Goal: Information Seeking & Learning: Compare options

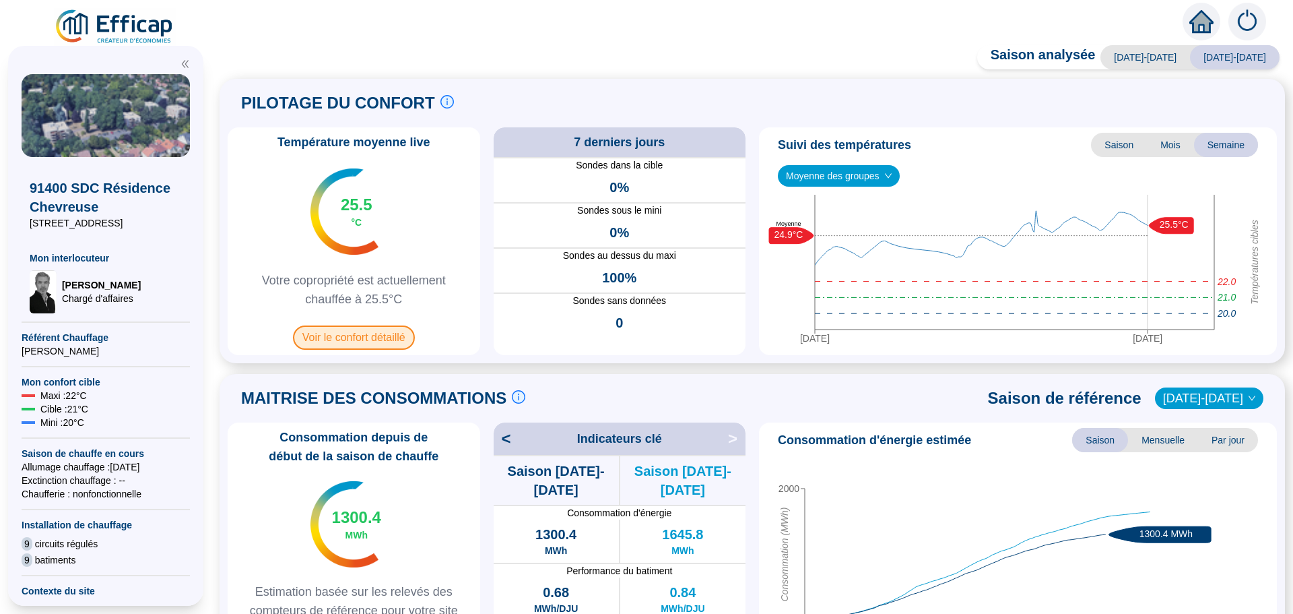
click at [391, 346] on span "Voir le confort détaillé" at bounding box center [354, 337] width 122 height 24
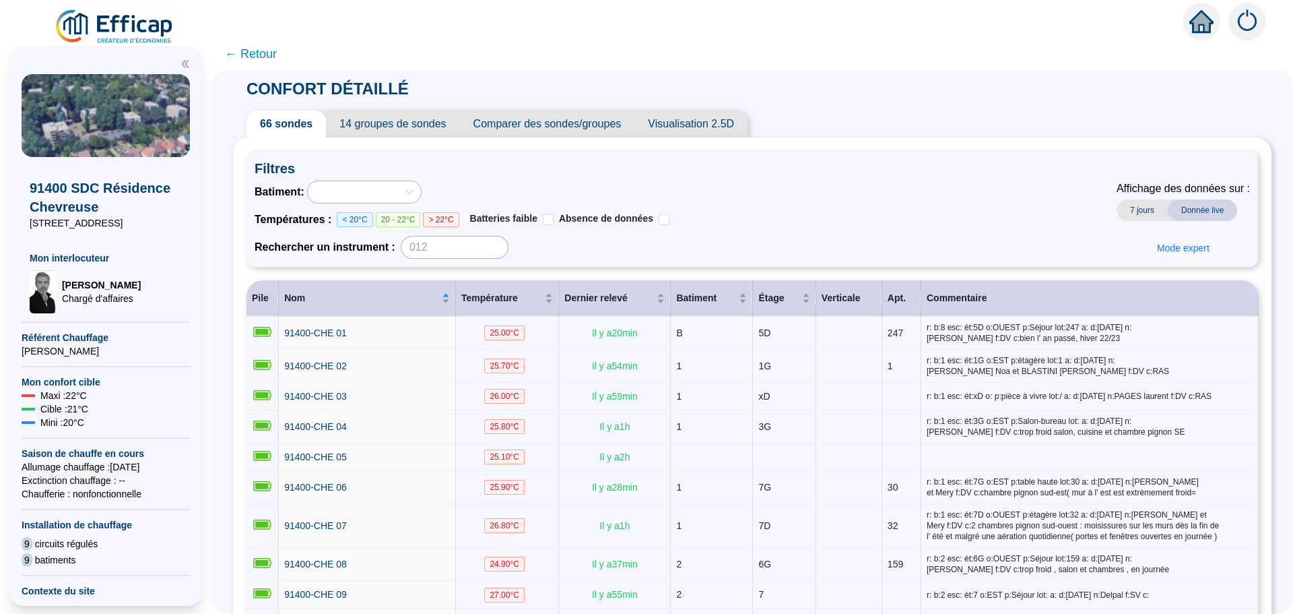
click at [610, 128] on span "Comparer des sondes/groupes" at bounding box center [547, 123] width 175 height 27
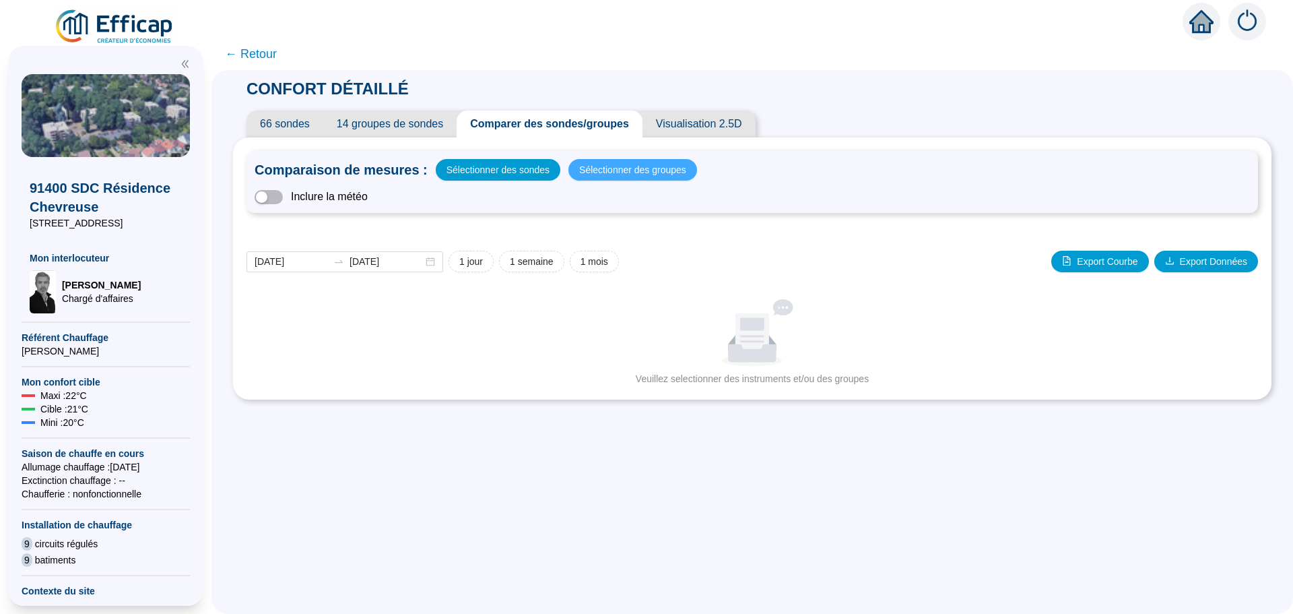
click at [652, 176] on span "Sélectionner des groupes" at bounding box center [632, 169] width 107 height 19
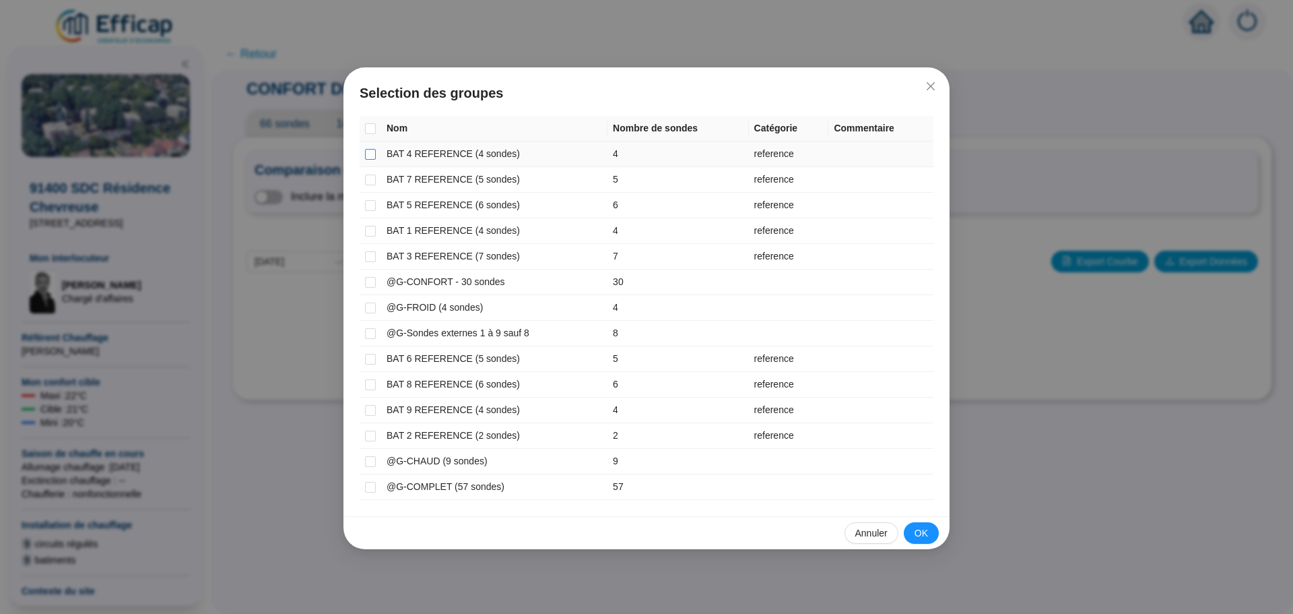
click at [375, 158] on input "checkbox" at bounding box center [370, 154] width 11 height 11
checkbox input "true"
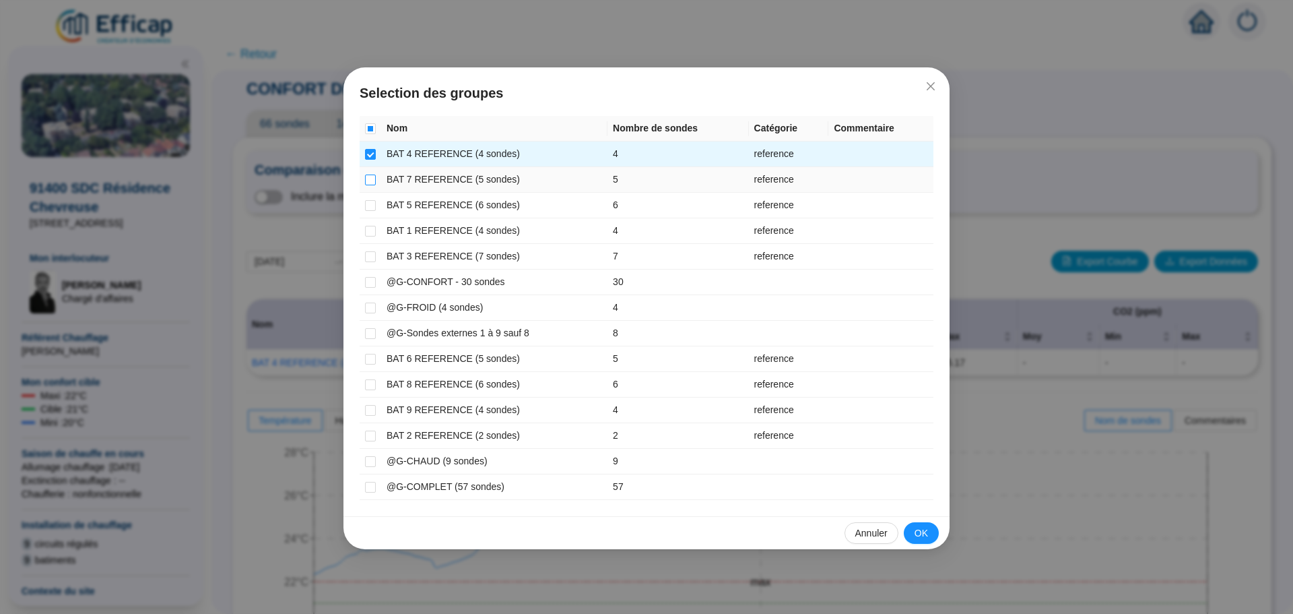
click at [371, 176] on input "checkbox" at bounding box center [370, 179] width 11 height 11
checkbox input "true"
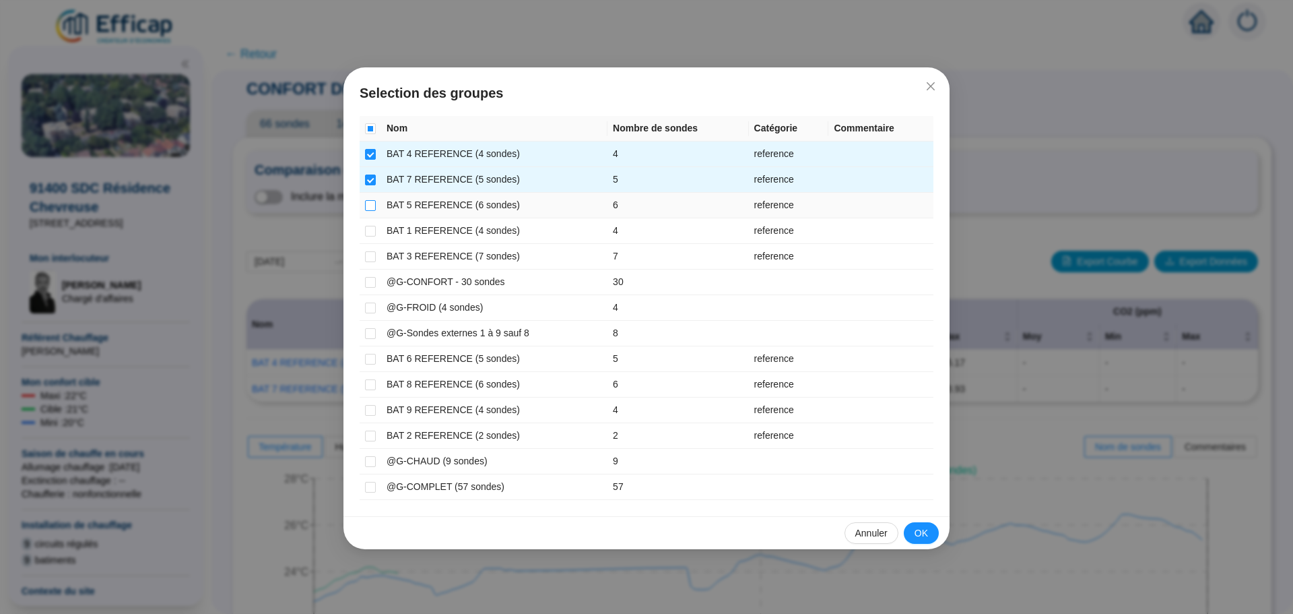
click at [371, 200] on input "checkbox" at bounding box center [370, 205] width 11 height 11
checkbox input "true"
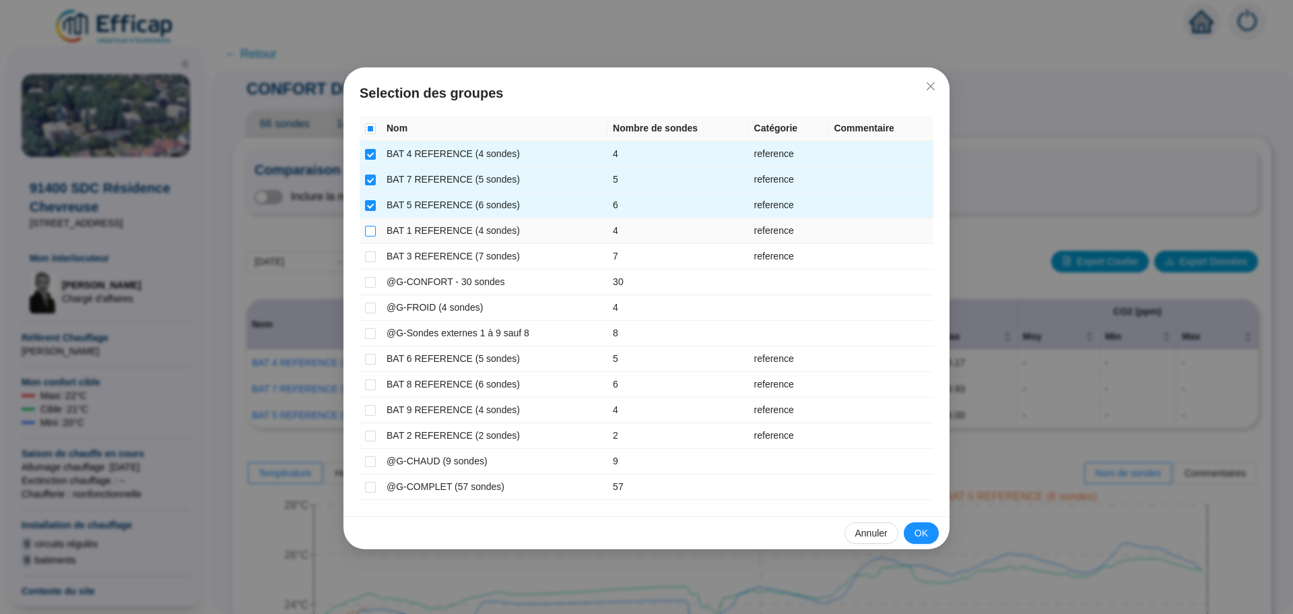
click at [371, 224] on label at bounding box center [370, 231] width 11 height 14
click at [371, 226] on input "checkbox" at bounding box center [370, 231] width 11 height 11
checkbox input "true"
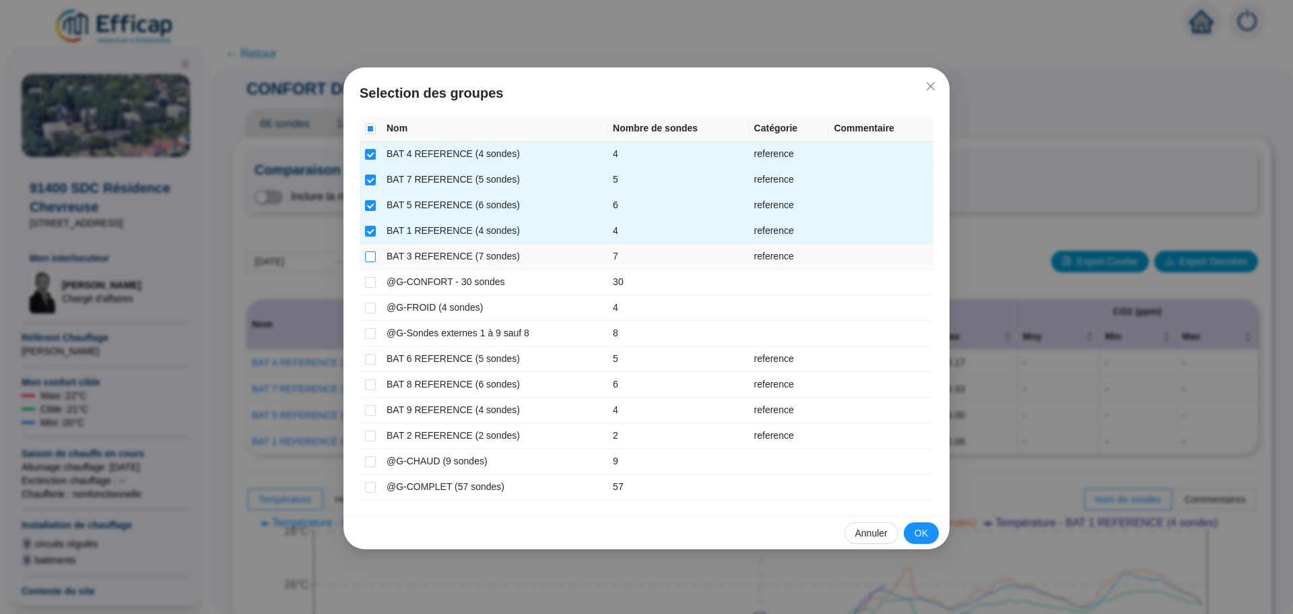
click at [370, 257] on input "checkbox" at bounding box center [370, 256] width 11 height 11
checkbox input "true"
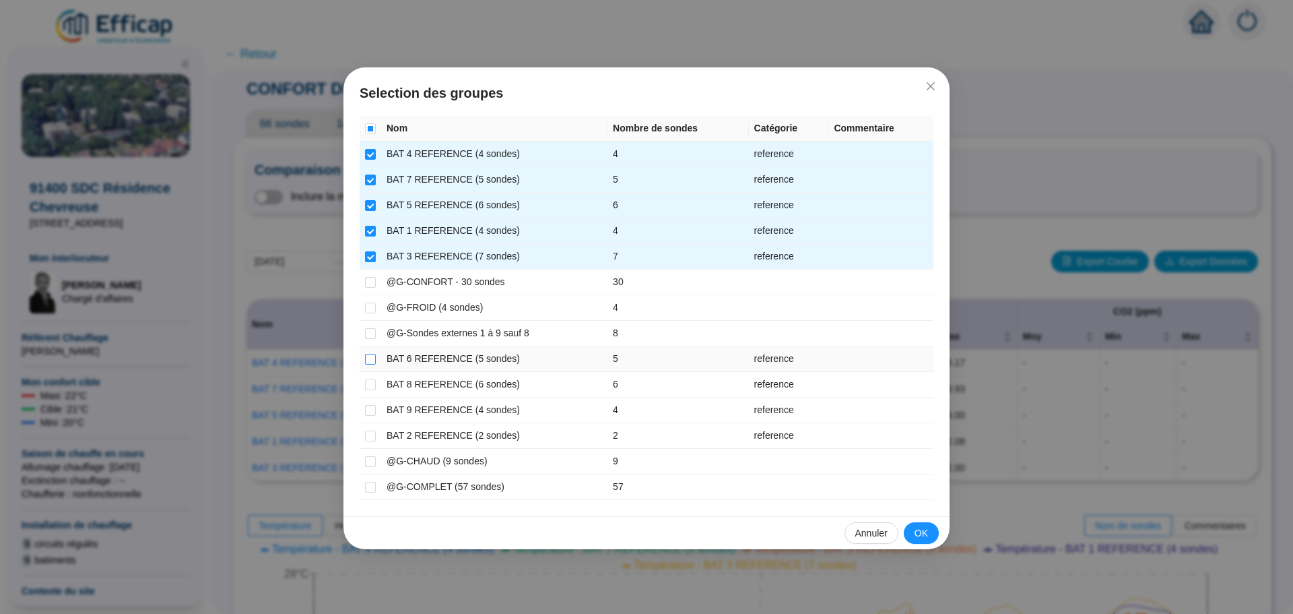
click at [372, 358] on input "checkbox" at bounding box center [370, 359] width 11 height 11
checkbox input "true"
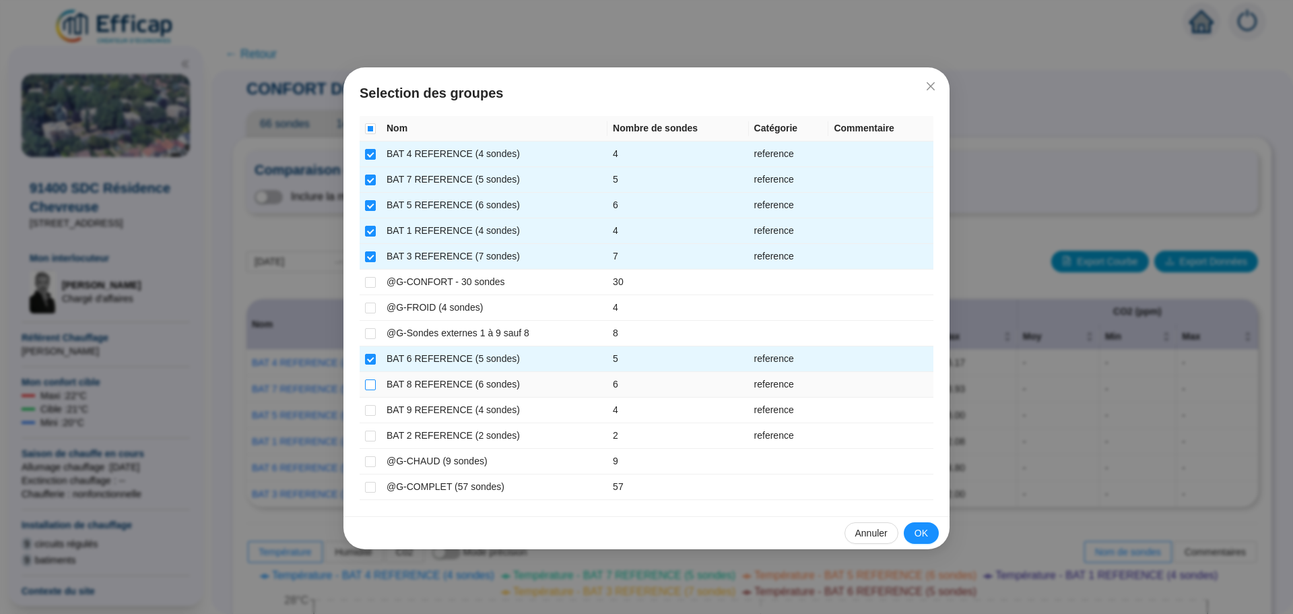
click at [374, 383] on td at bounding box center [371, 385] width 22 height 26
click at [366, 393] on td at bounding box center [371, 385] width 22 height 26
click at [370, 388] on input "checkbox" at bounding box center [370, 384] width 11 height 11
checkbox input "true"
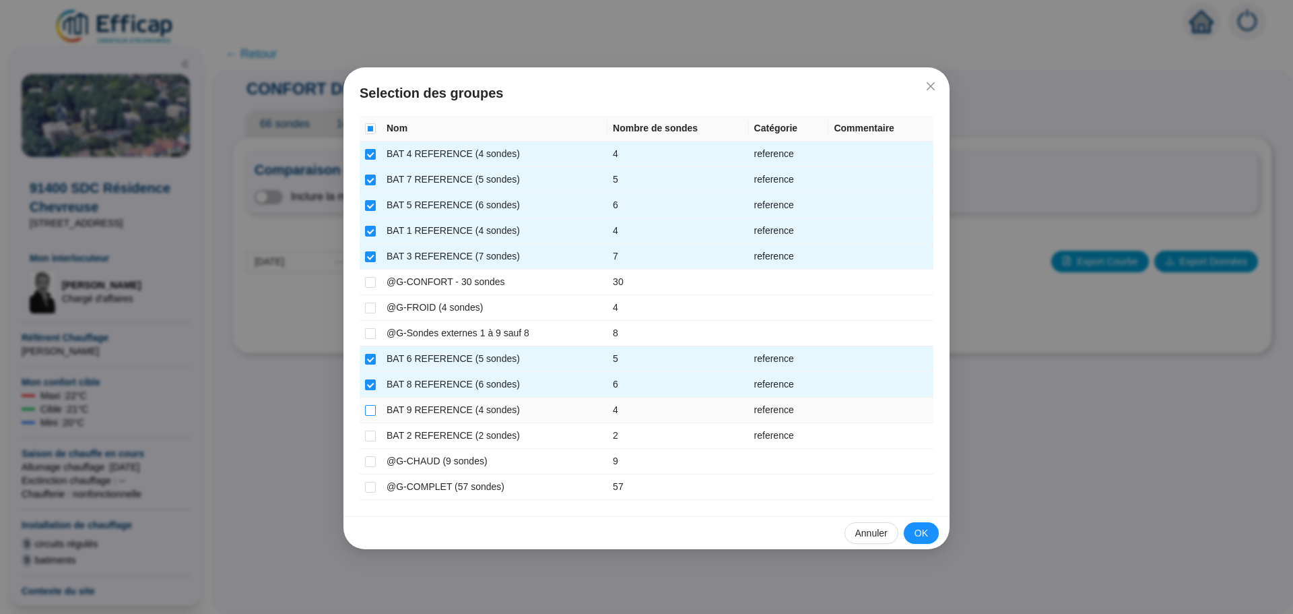
click at [369, 410] on input "checkbox" at bounding box center [370, 410] width 11 height 11
checkbox input "true"
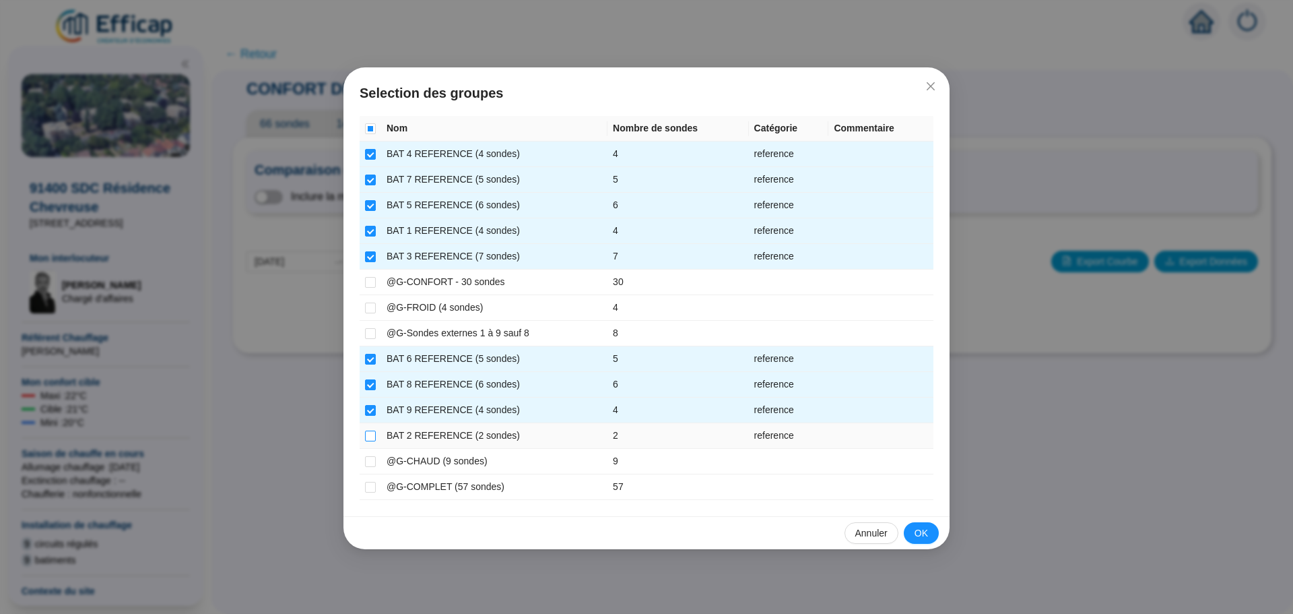
click at [372, 433] on input "checkbox" at bounding box center [370, 435] width 11 height 11
checkbox input "true"
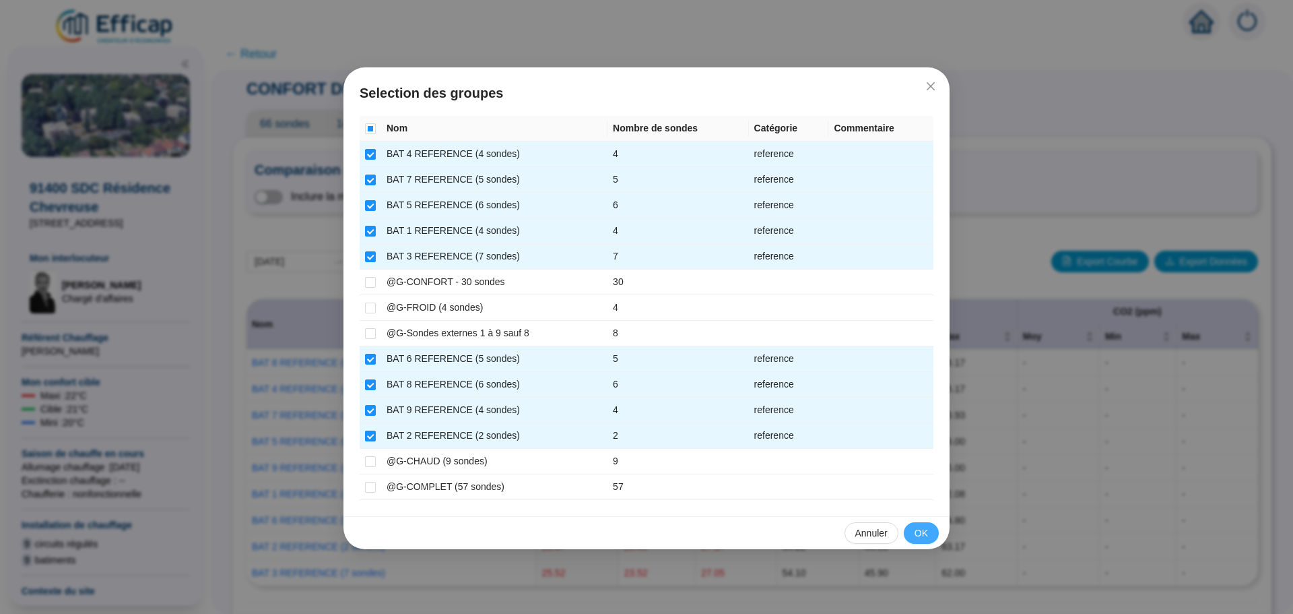
click at [934, 533] on button "OK" at bounding box center [921, 533] width 35 height 22
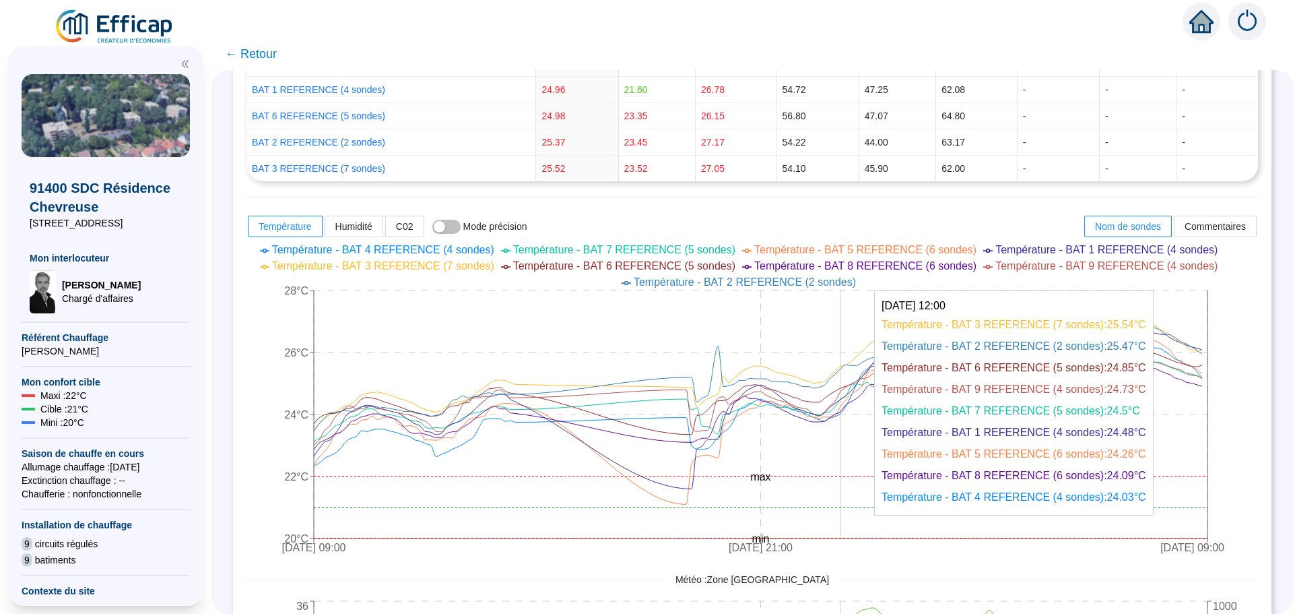
scroll to position [471, 0]
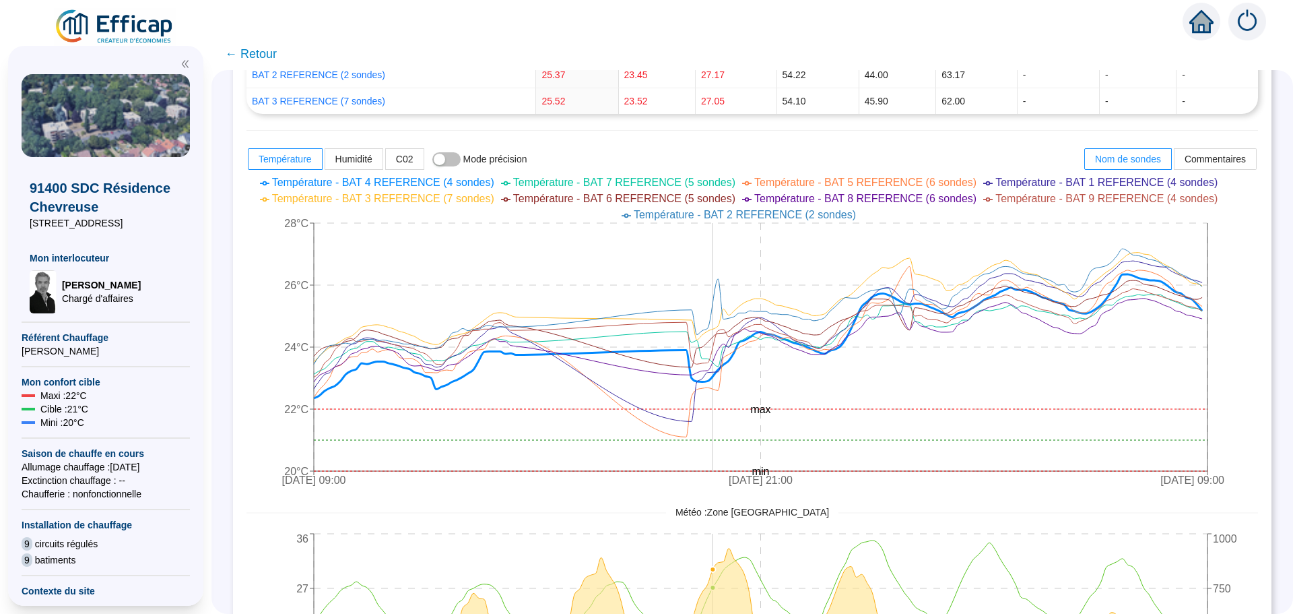
click at [722, 432] on icon "8 août 2025 09:00 11 août 2025 21:00 15 août 2025 09:00 20°C 22°C 24°C 26°C 28°…" at bounding box center [742, 332] width 991 height 323
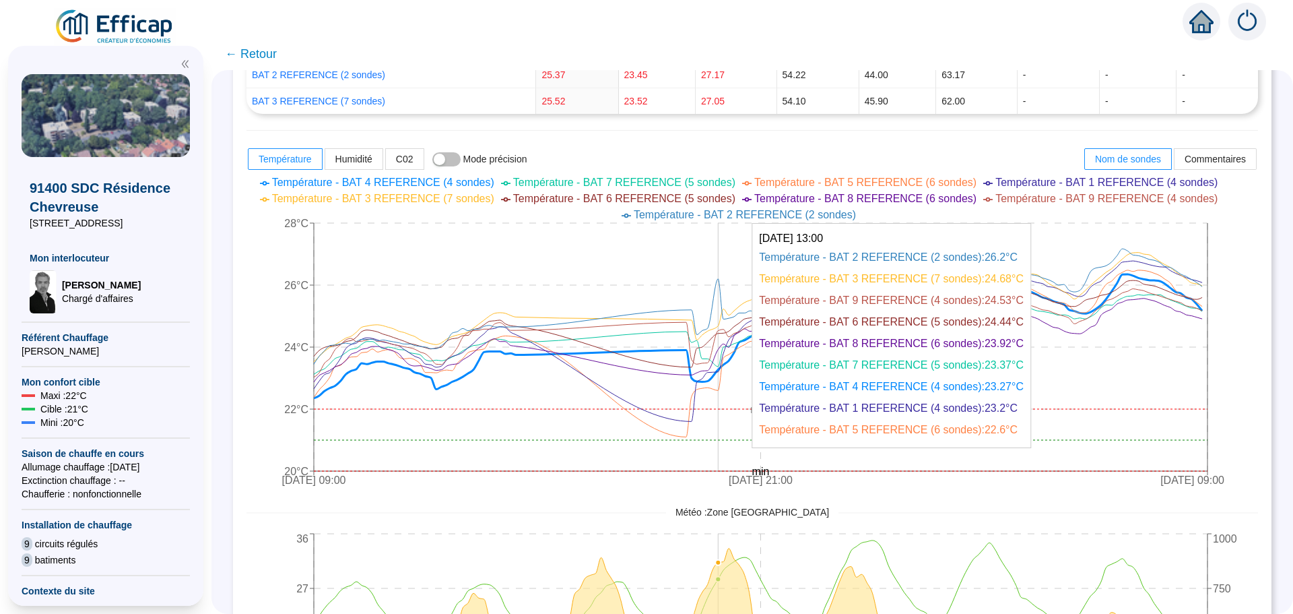
click at [729, 403] on icon "8 août 2025 09:00 11 août 2025 21:00 15 août 2025 09:00 20°C 22°C 24°C 26°C 28°…" at bounding box center [742, 332] width 991 height 323
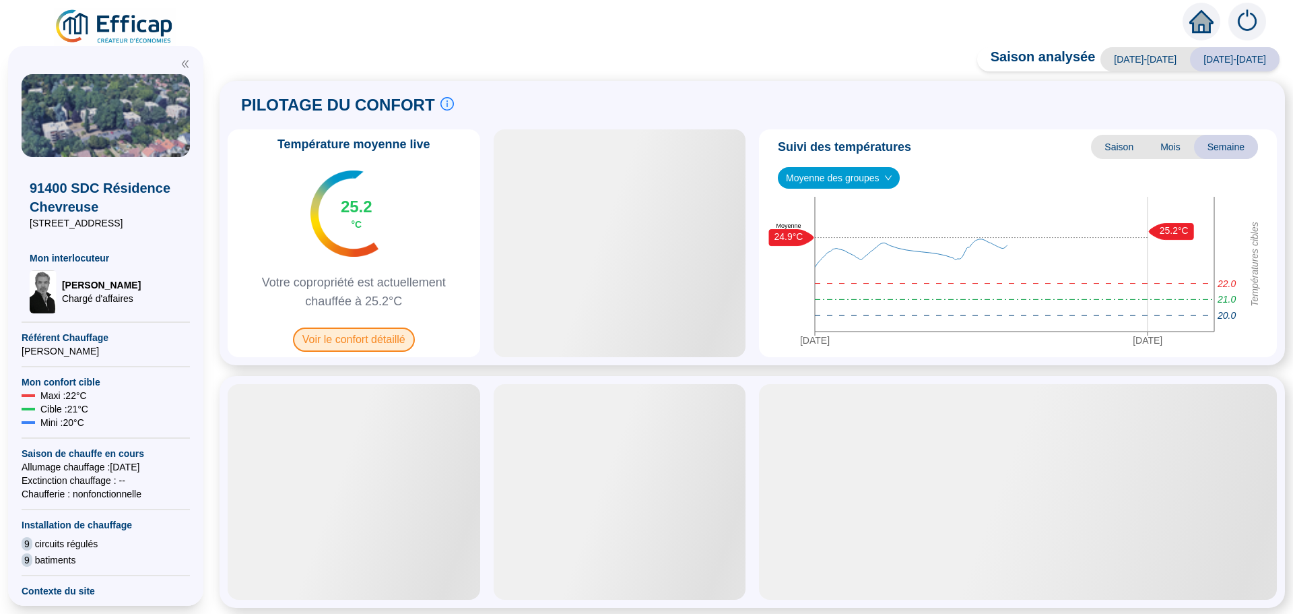
click at [385, 329] on span "Voir le confort détaillé" at bounding box center [354, 339] width 122 height 24
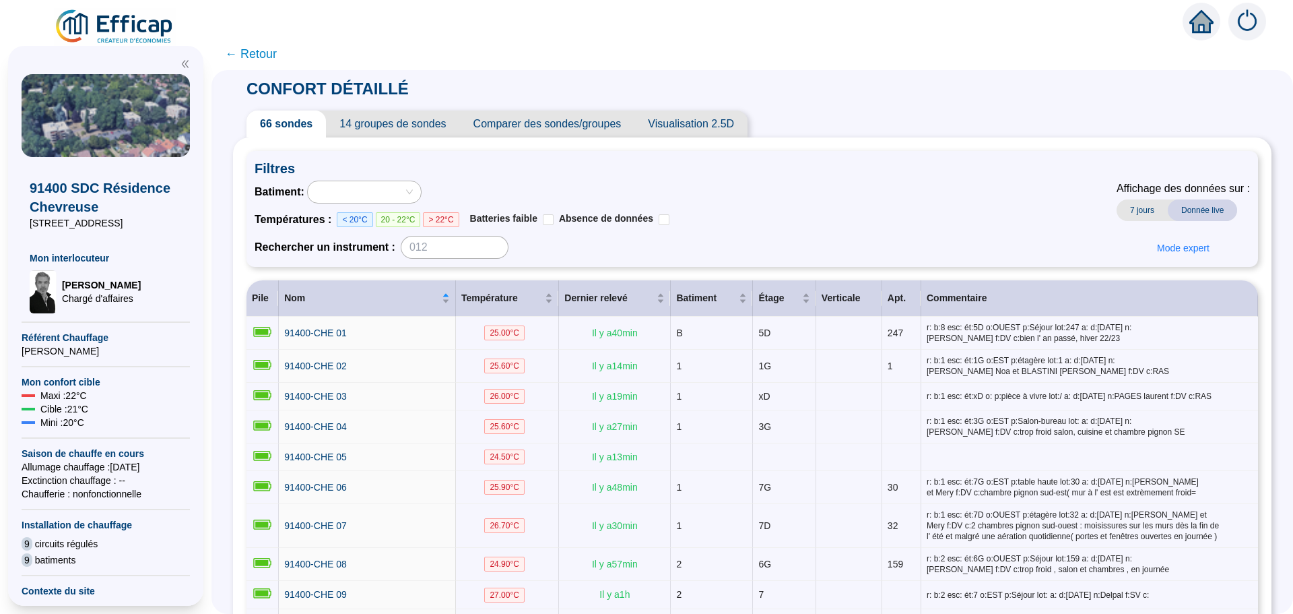
click at [579, 126] on span "Comparer des sondes/groupes" at bounding box center [547, 123] width 175 height 27
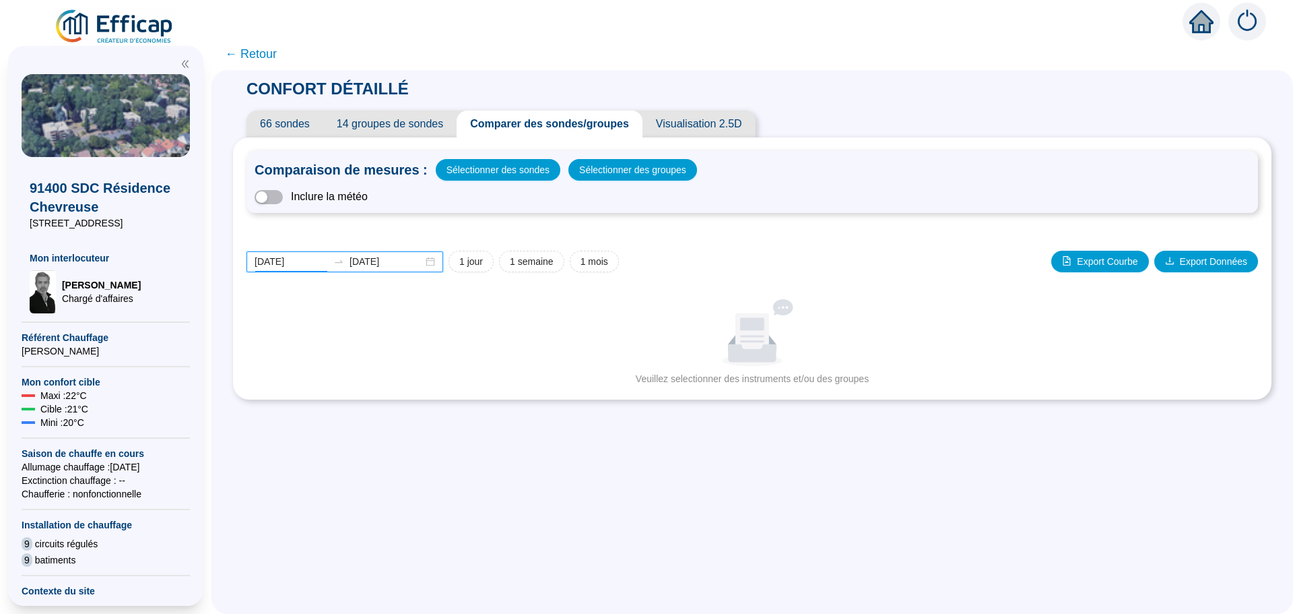
click at [318, 263] on input "[DATE]" at bounding box center [291, 262] width 73 height 14
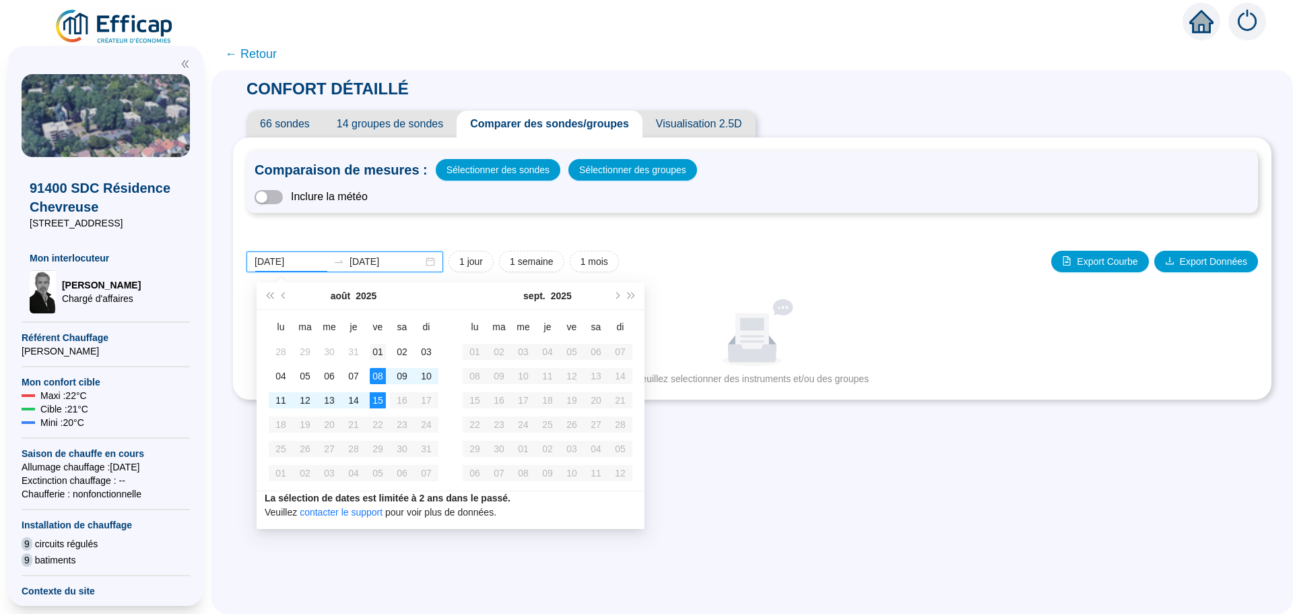
type input "[DATE]"
click at [377, 348] on div "01" at bounding box center [378, 352] width 16 height 16
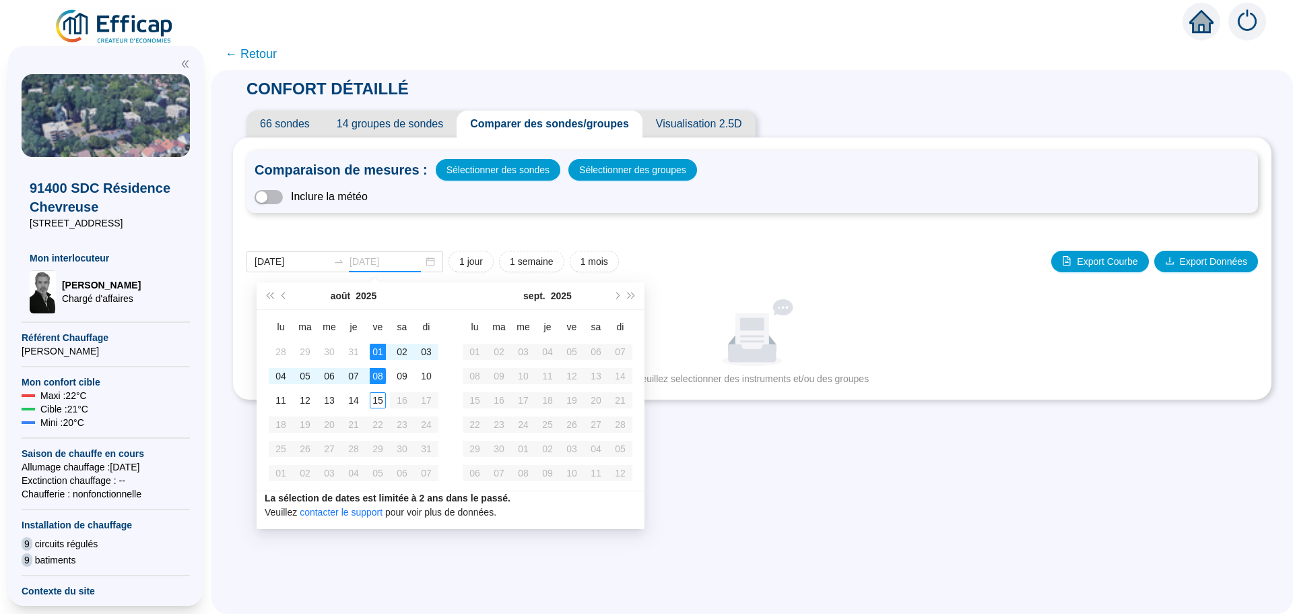
click at [379, 368] on div "08" at bounding box center [378, 376] width 16 height 16
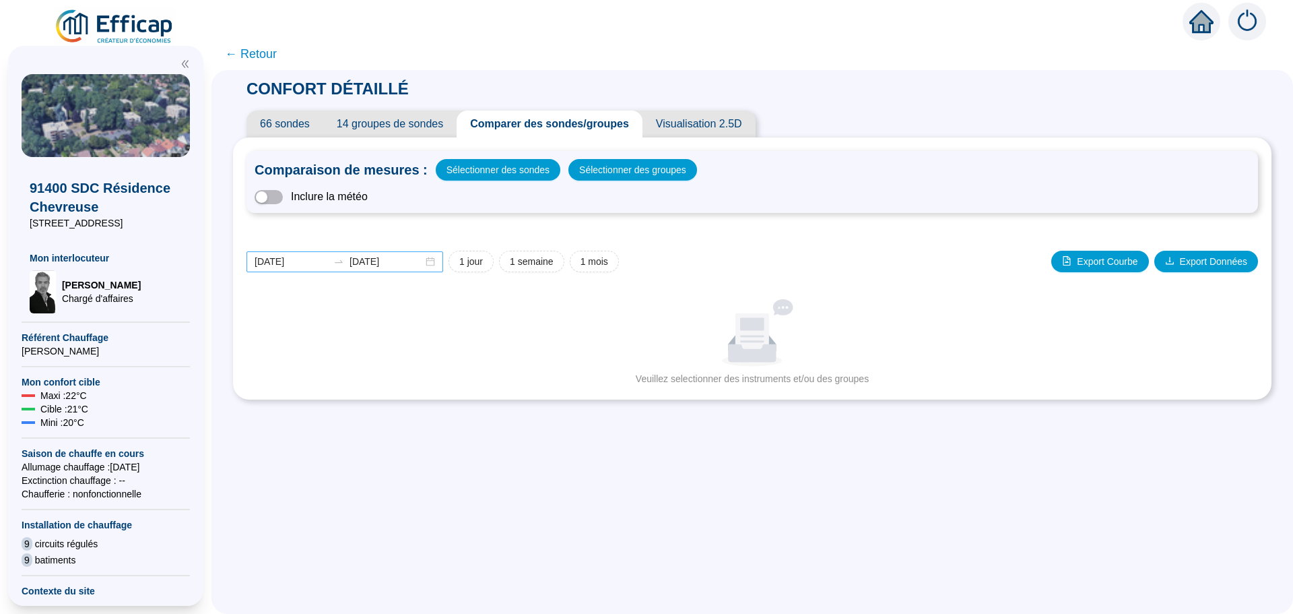
click at [443, 263] on div "[DATE] [DATE]" at bounding box center [345, 261] width 197 height 21
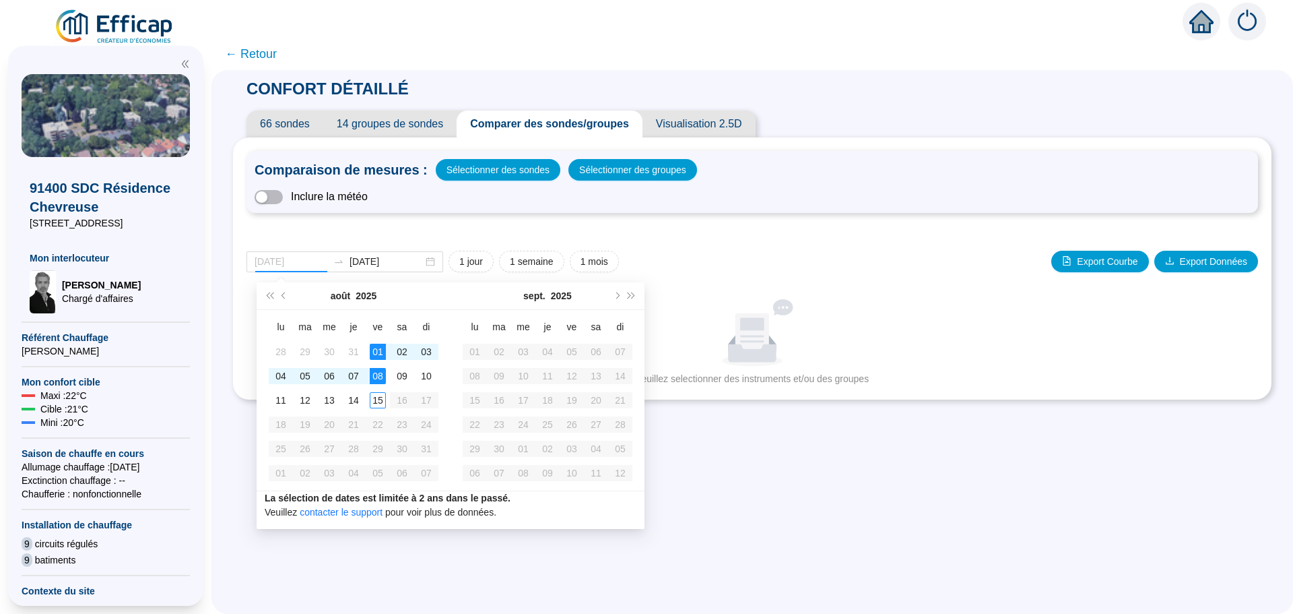
click at [378, 344] on div "01" at bounding box center [378, 352] width 16 height 16
type input "[DATE]"
click at [378, 401] on div "15" at bounding box center [378, 400] width 16 height 16
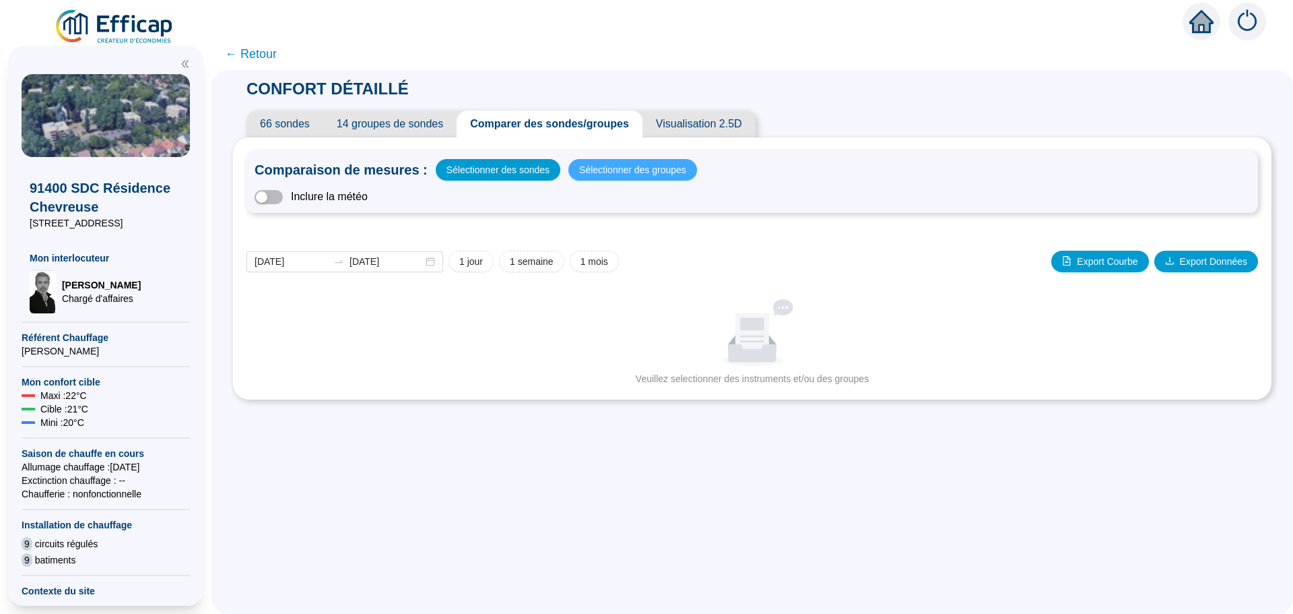
click at [616, 169] on span "Sélectionner des groupes" at bounding box center [632, 169] width 107 height 19
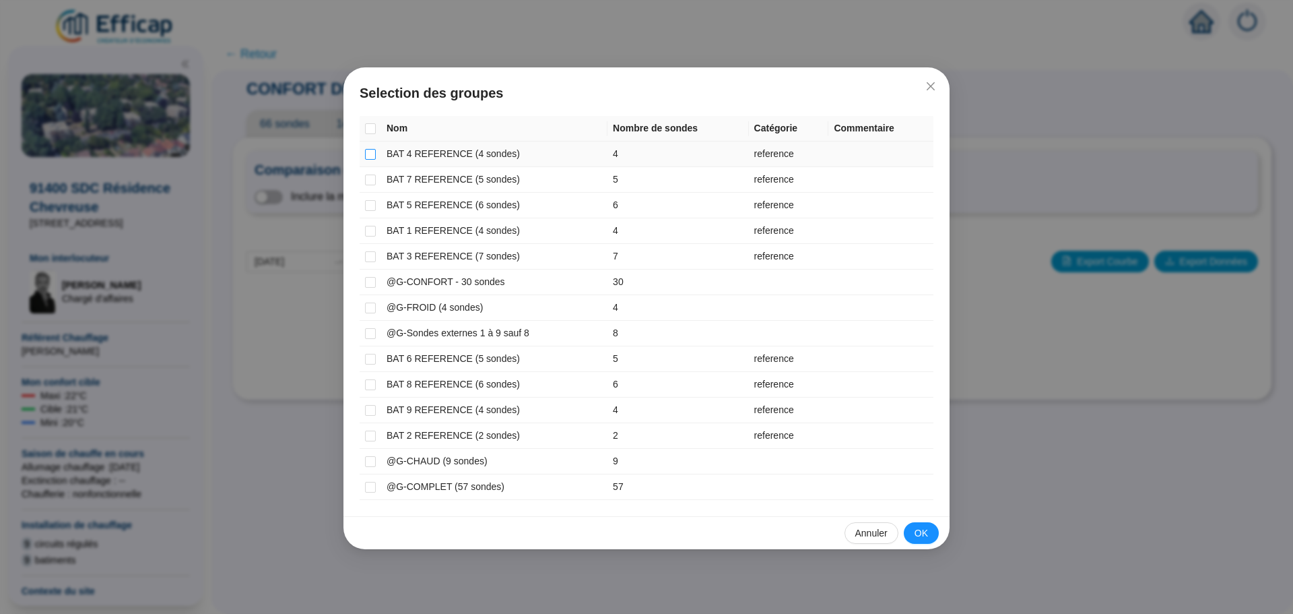
click at [370, 157] on input "checkbox" at bounding box center [370, 154] width 11 height 11
checkbox input "true"
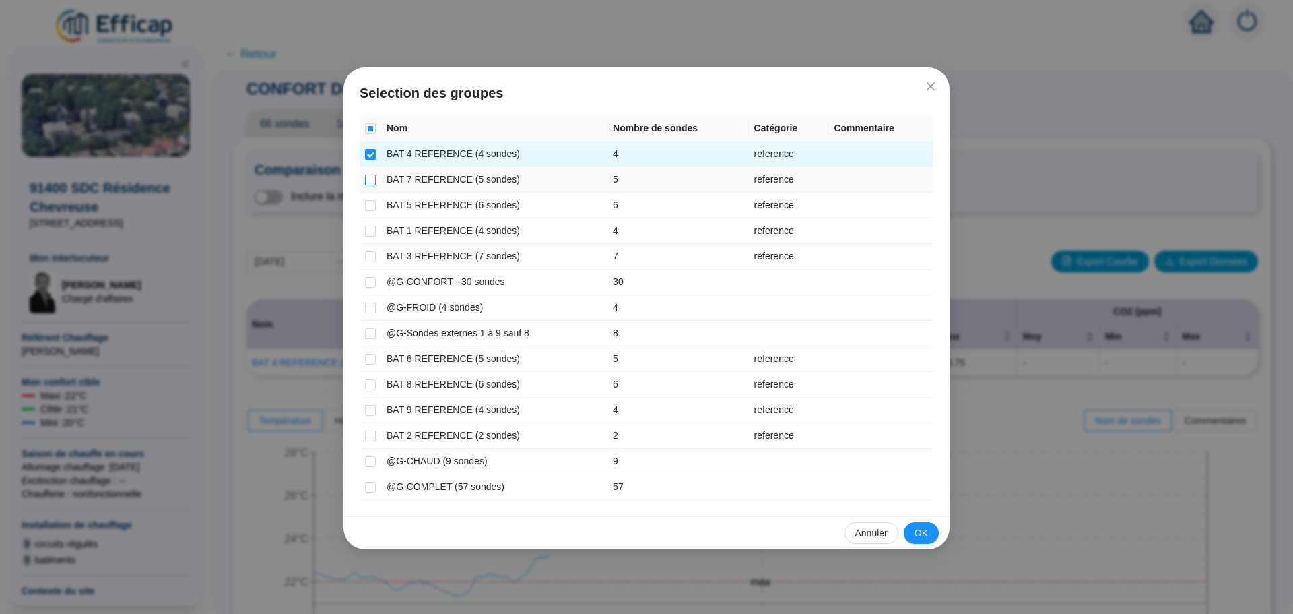
click at [372, 181] on input "checkbox" at bounding box center [370, 179] width 11 height 11
checkbox input "true"
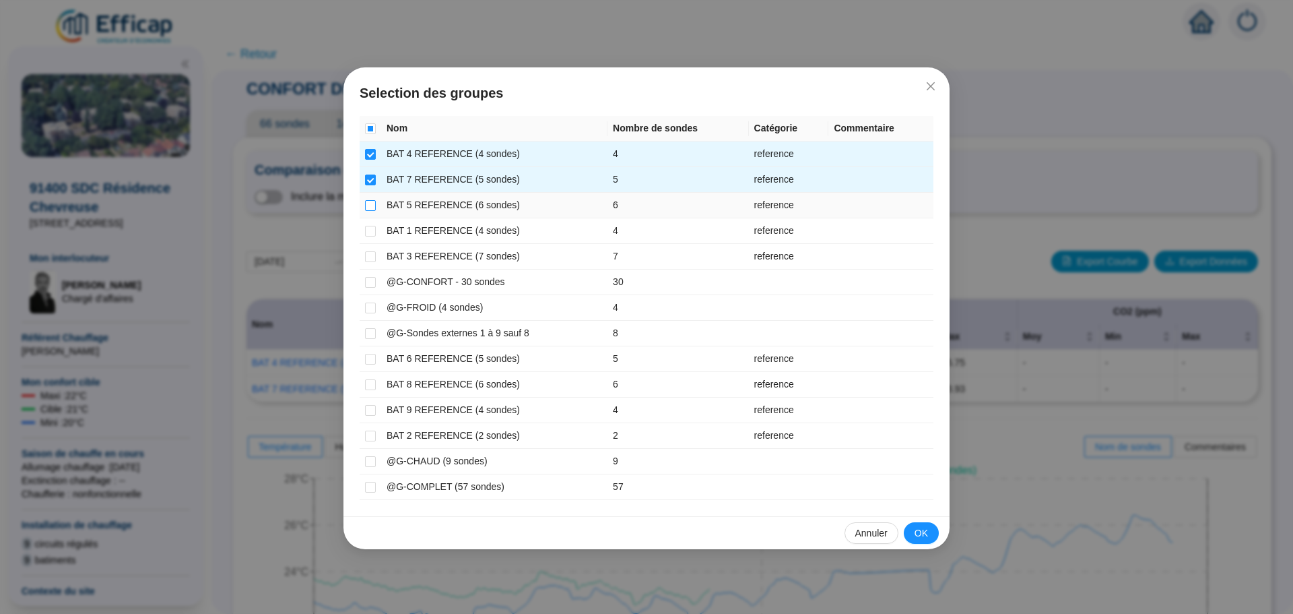
click at [370, 211] on label at bounding box center [370, 205] width 11 height 14
click at [370, 211] on input "checkbox" at bounding box center [370, 205] width 11 height 11
checkbox input "true"
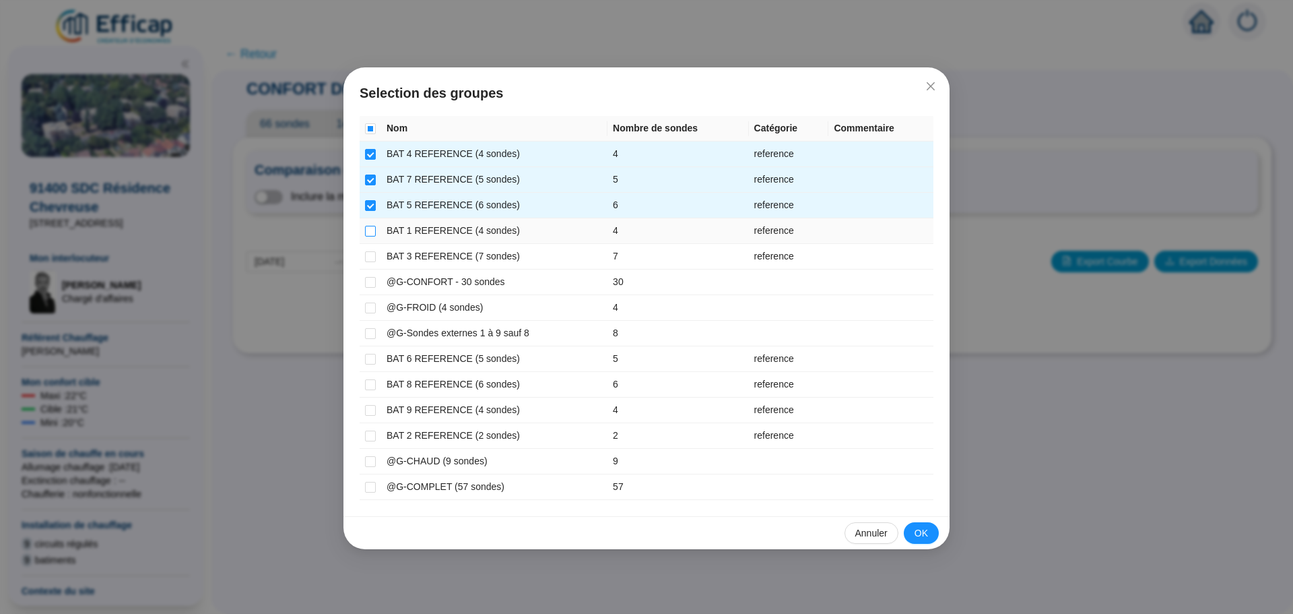
click at [370, 234] on input "checkbox" at bounding box center [370, 231] width 11 height 11
checkbox input "true"
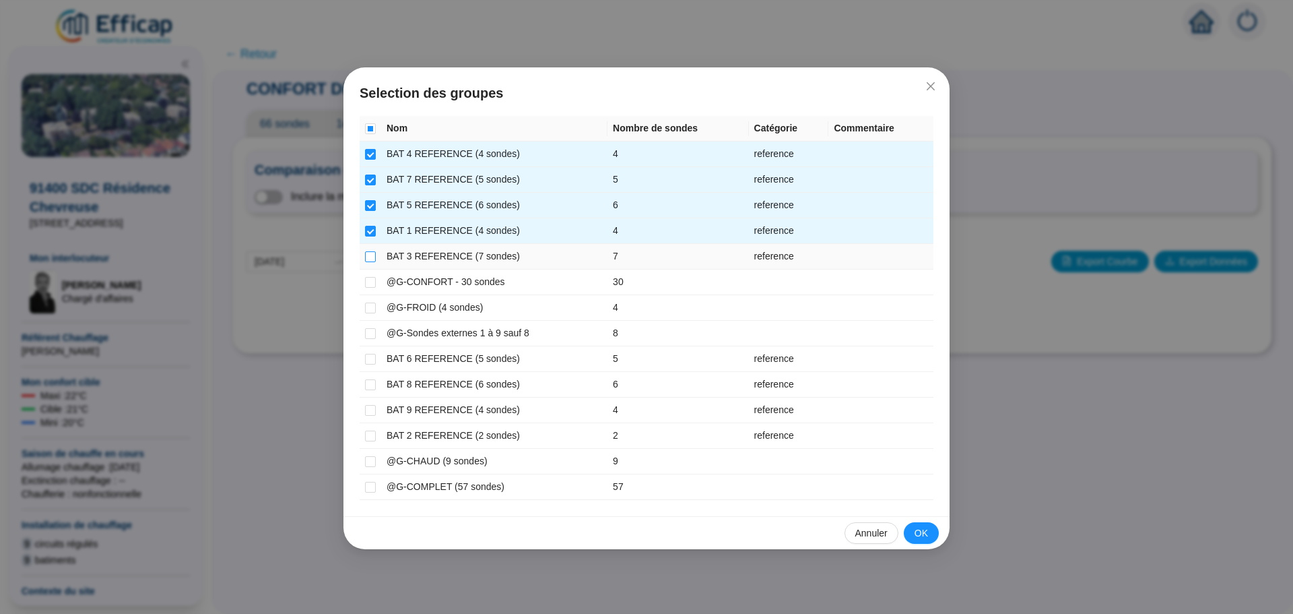
click at [370, 250] on label at bounding box center [370, 256] width 11 height 14
click at [370, 251] on input "checkbox" at bounding box center [370, 256] width 11 height 11
checkbox input "true"
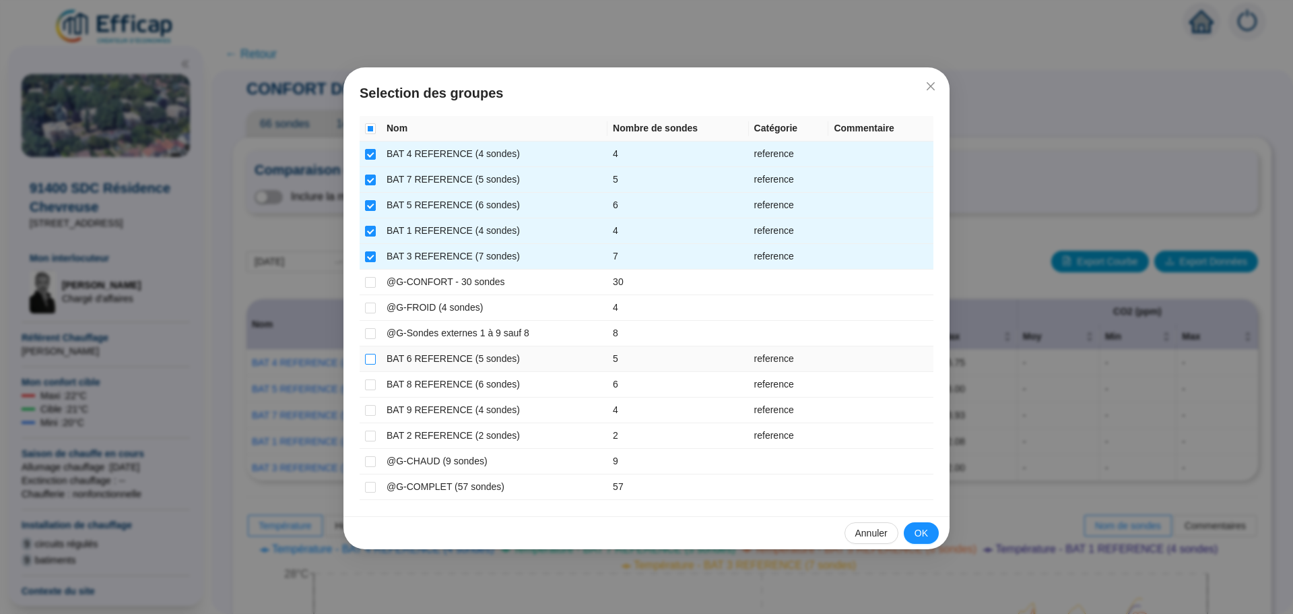
drag, startPoint x: 369, startPoint y: 360, endPoint x: 369, endPoint y: 368, distance: 8.1
click at [369, 361] on input "checkbox" at bounding box center [370, 359] width 11 height 11
checkbox input "true"
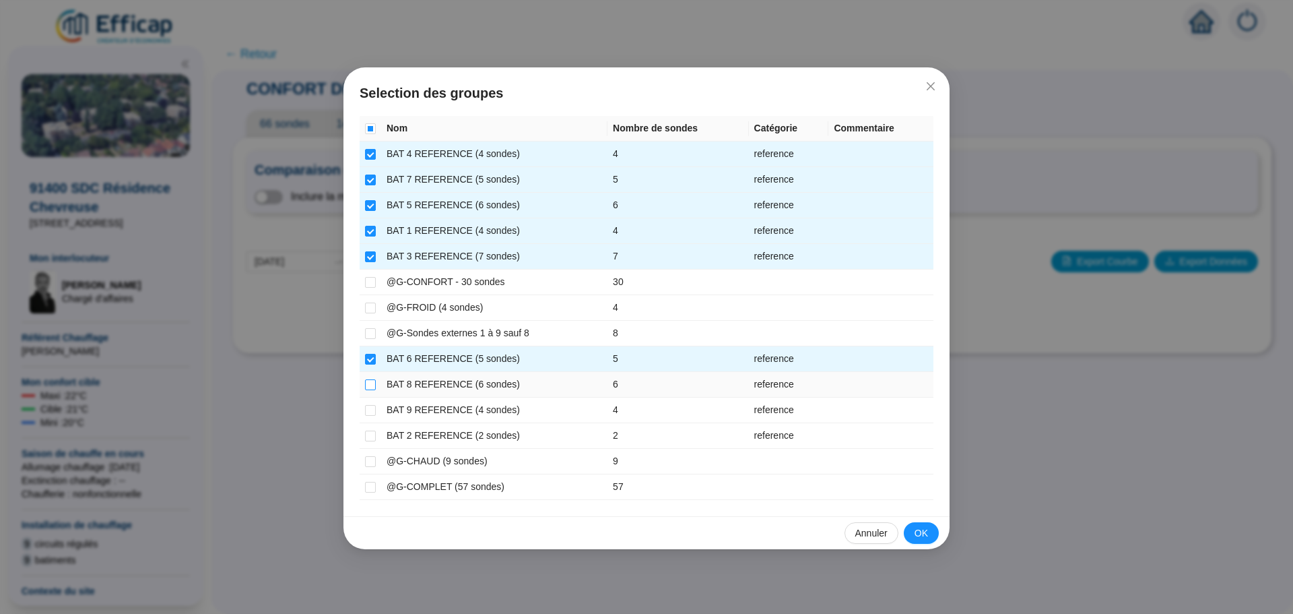
click at [372, 383] on input "checkbox" at bounding box center [370, 384] width 11 height 11
checkbox input "true"
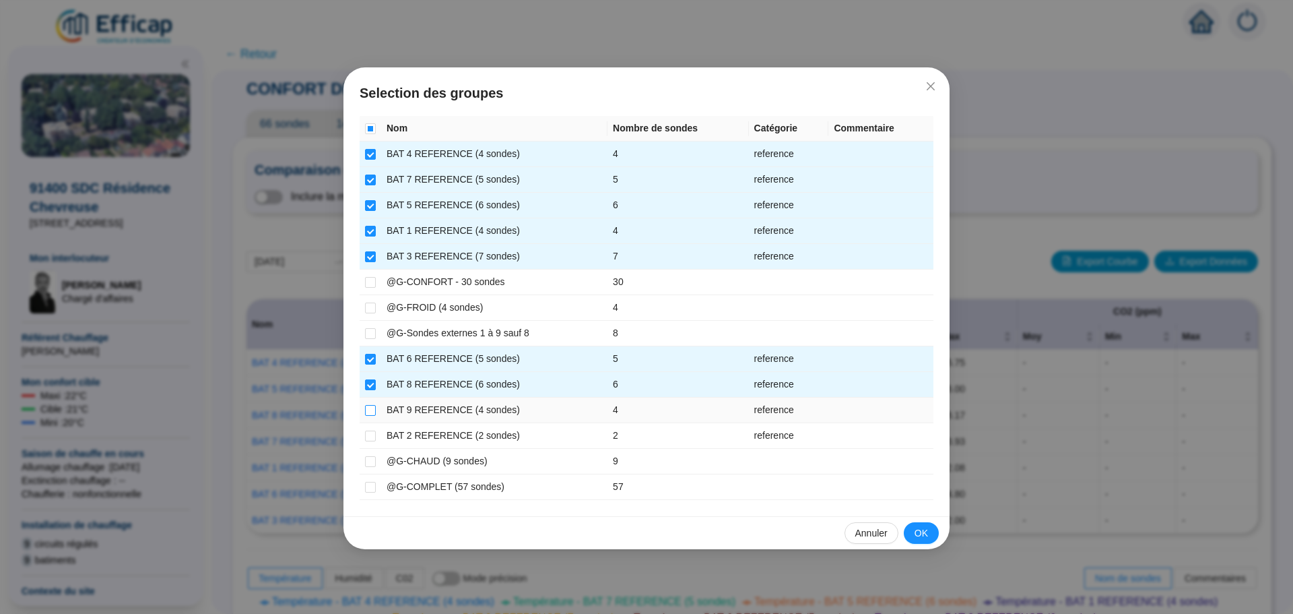
click at [370, 410] on input "checkbox" at bounding box center [370, 410] width 11 height 11
checkbox input "true"
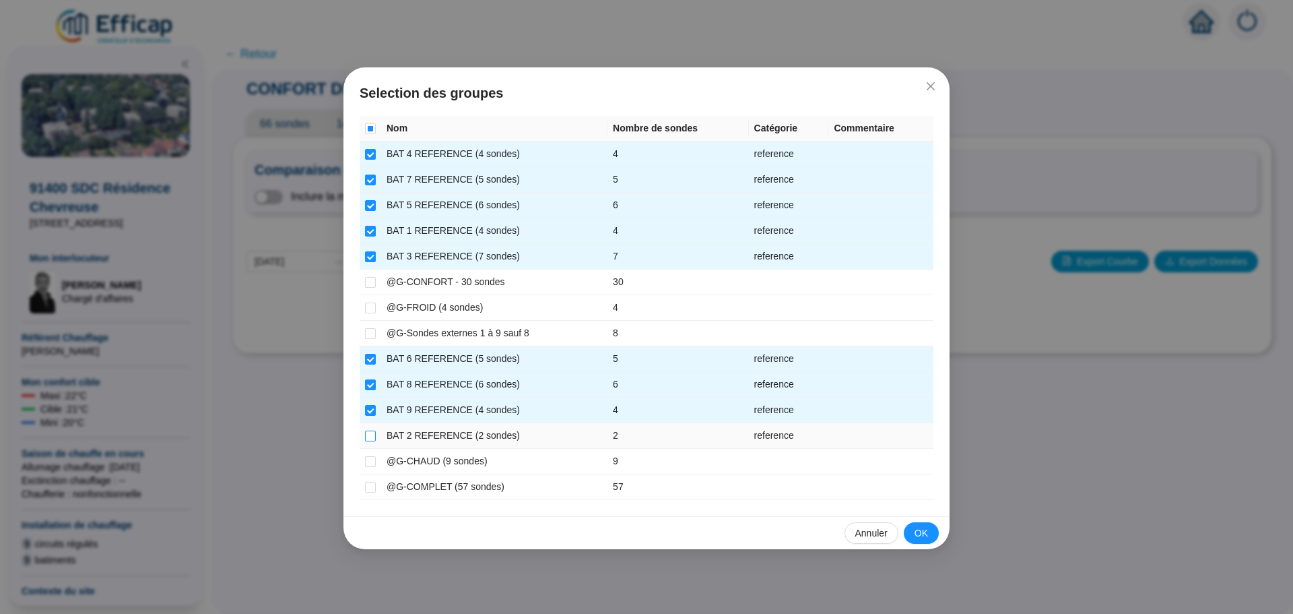
click at [371, 438] on input "checkbox" at bounding box center [370, 435] width 11 height 11
checkbox input "true"
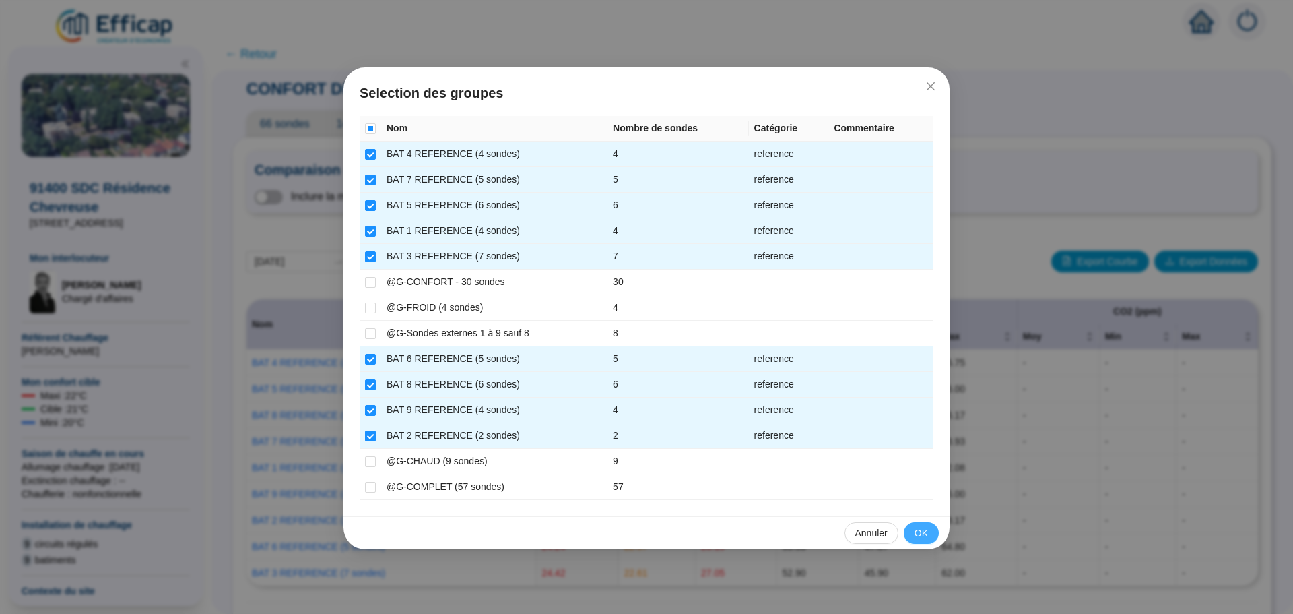
click at [927, 527] on span "OK" at bounding box center [921, 533] width 13 height 14
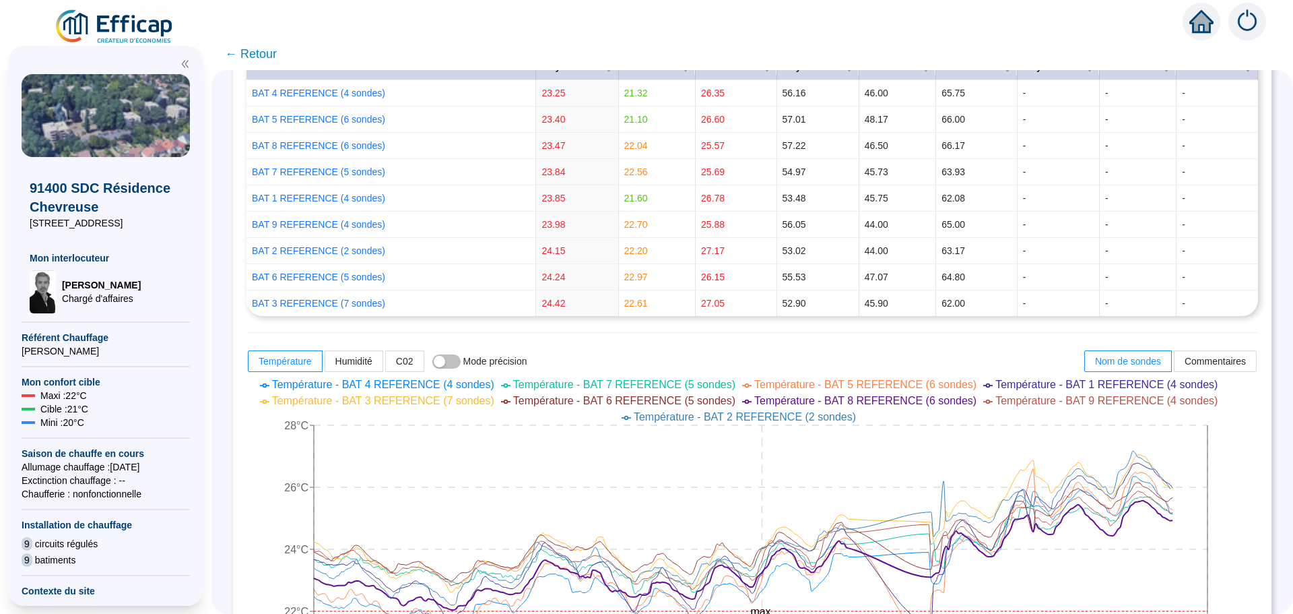
scroll to position [471, 0]
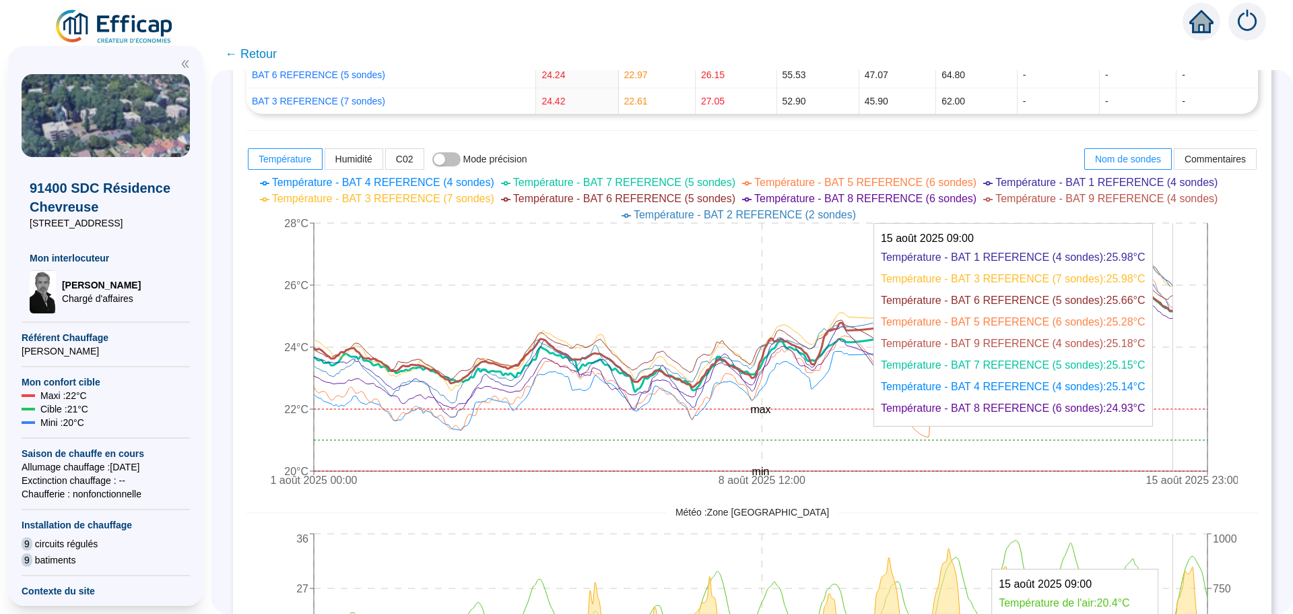
click at [1173, 312] on icon at bounding box center [743, 342] width 859 height 97
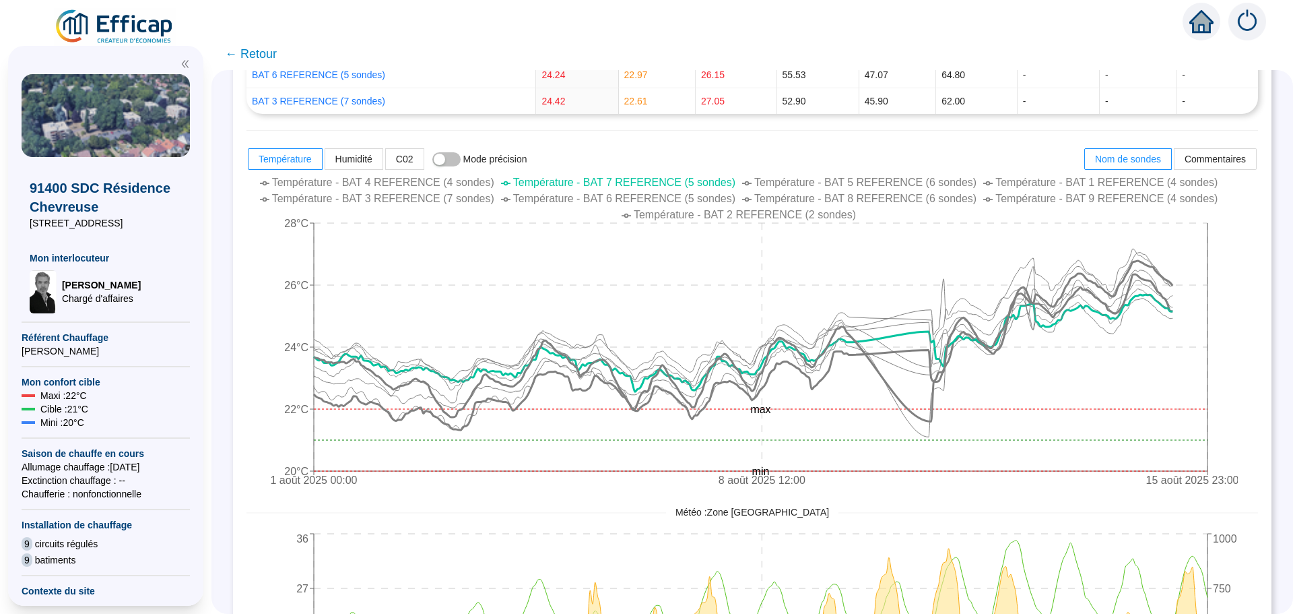
click at [259, 57] on span "← Retour" at bounding box center [251, 53] width 52 height 19
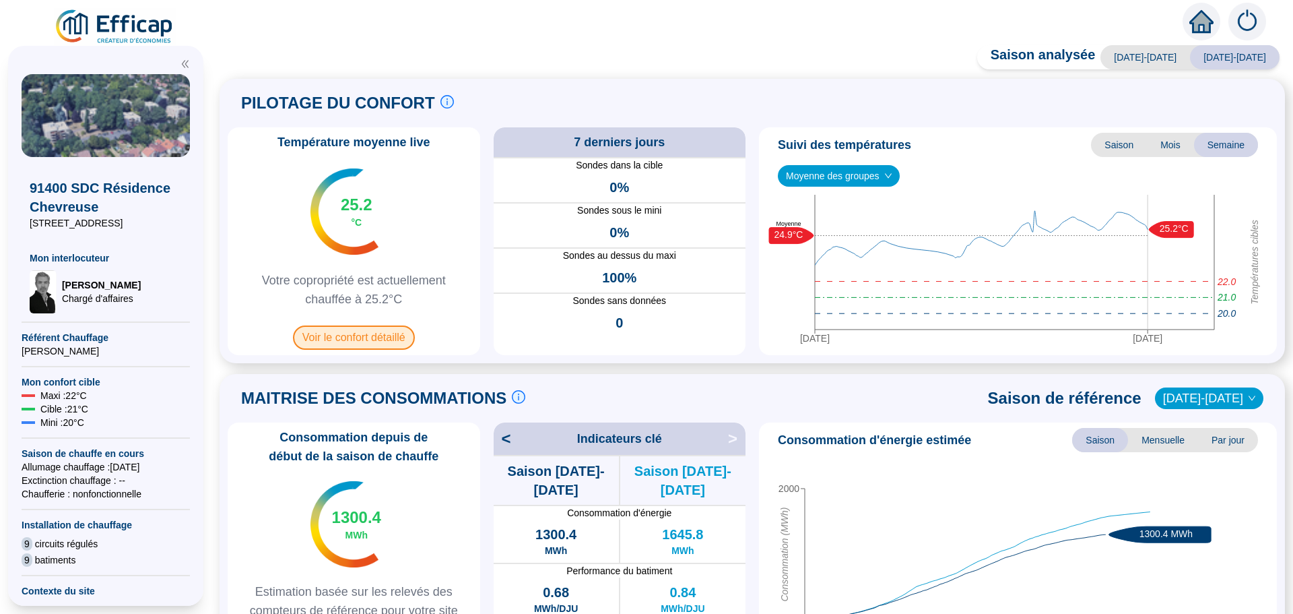
click at [394, 339] on span "Voir le confort détaillé" at bounding box center [354, 337] width 122 height 24
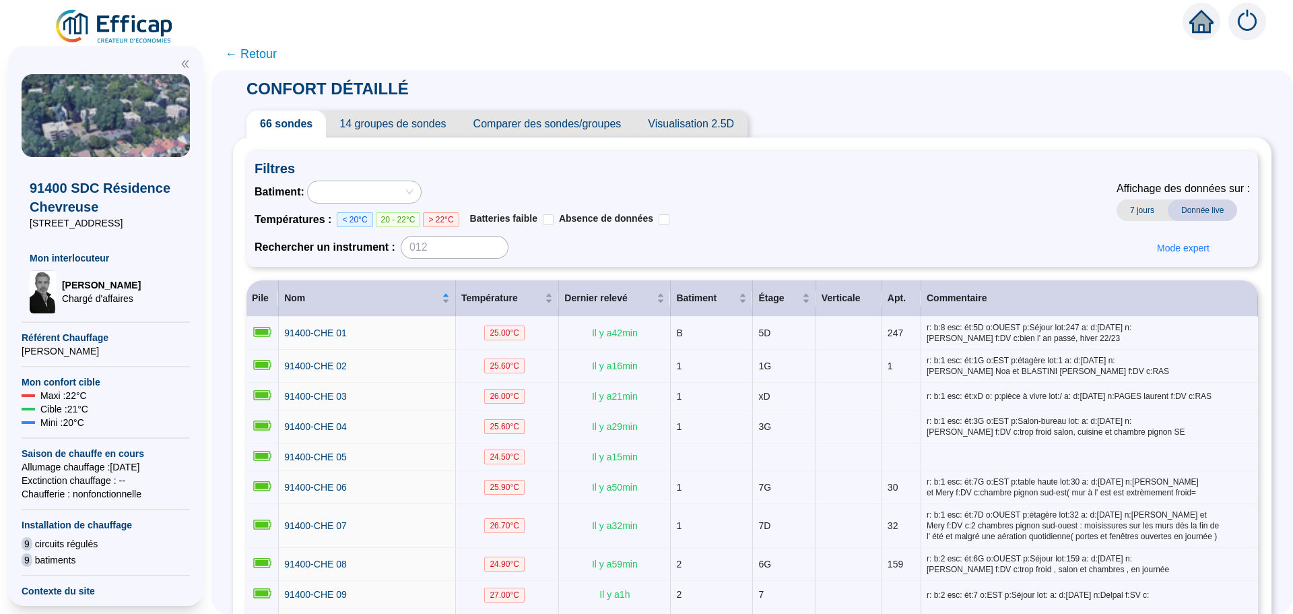
click at [596, 129] on span "Comparer des sondes/groupes" at bounding box center [547, 123] width 175 height 27
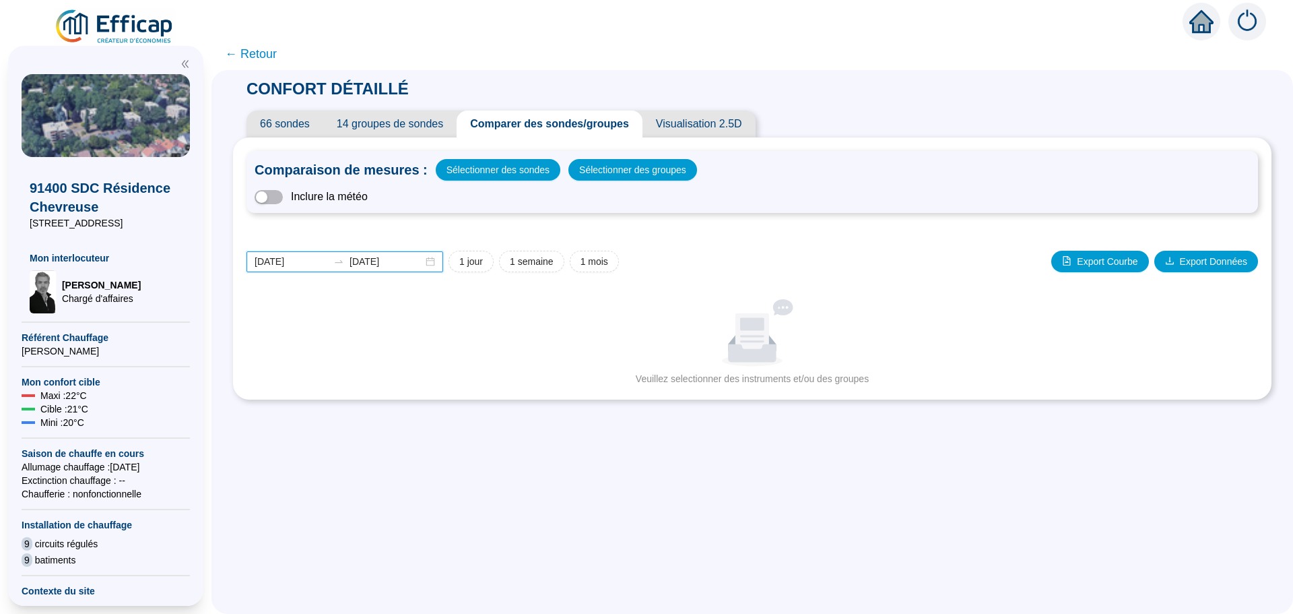
click at [316, 260] on input "[DATE]" at bounding box center [291, 262] width 73 height 14
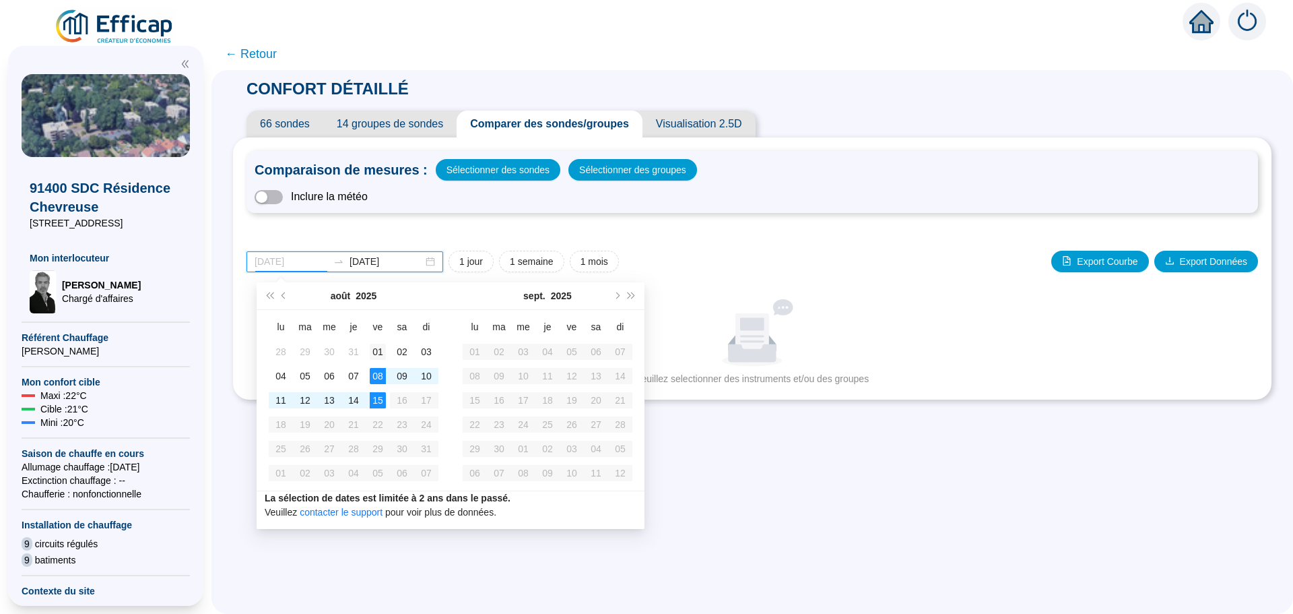
type input "[DATE]"
click at [379, 353] on div "01" at bounding box center [378, 352] width 16 height 16
type input "[DATE]"
click at [387, 397] on td "15" at bounding box center [378, 400] width 24 height 24
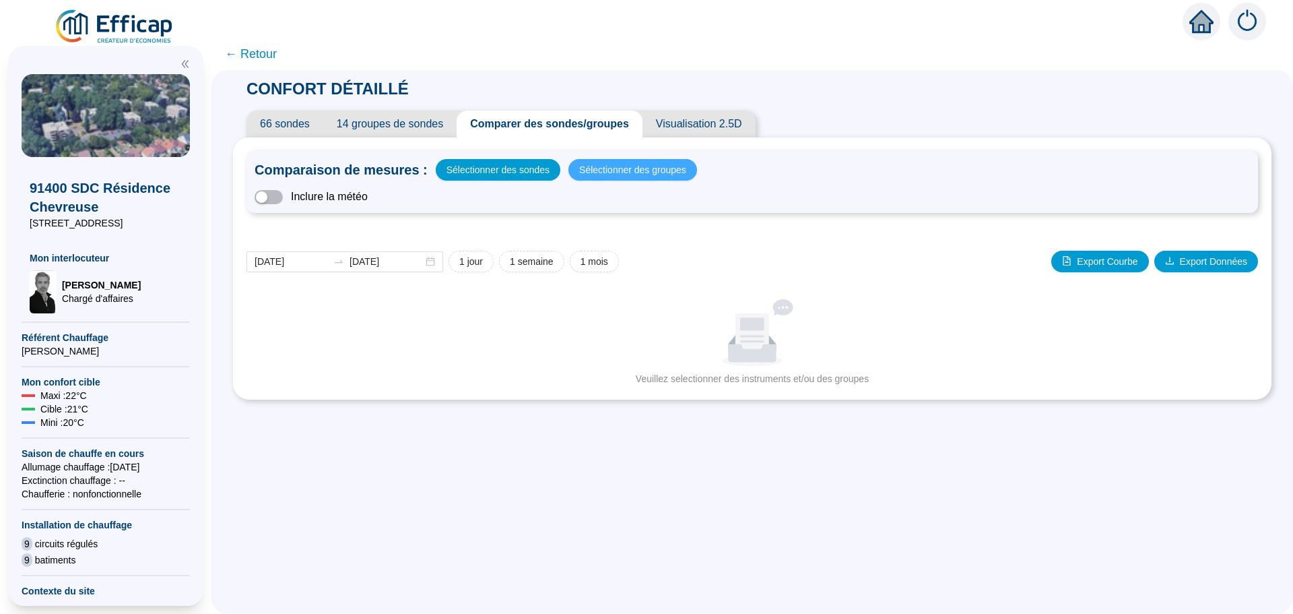
click at [612, 169] on span "Sélectionner des groupes" at bounding box center [632, 169] width 107 height 19
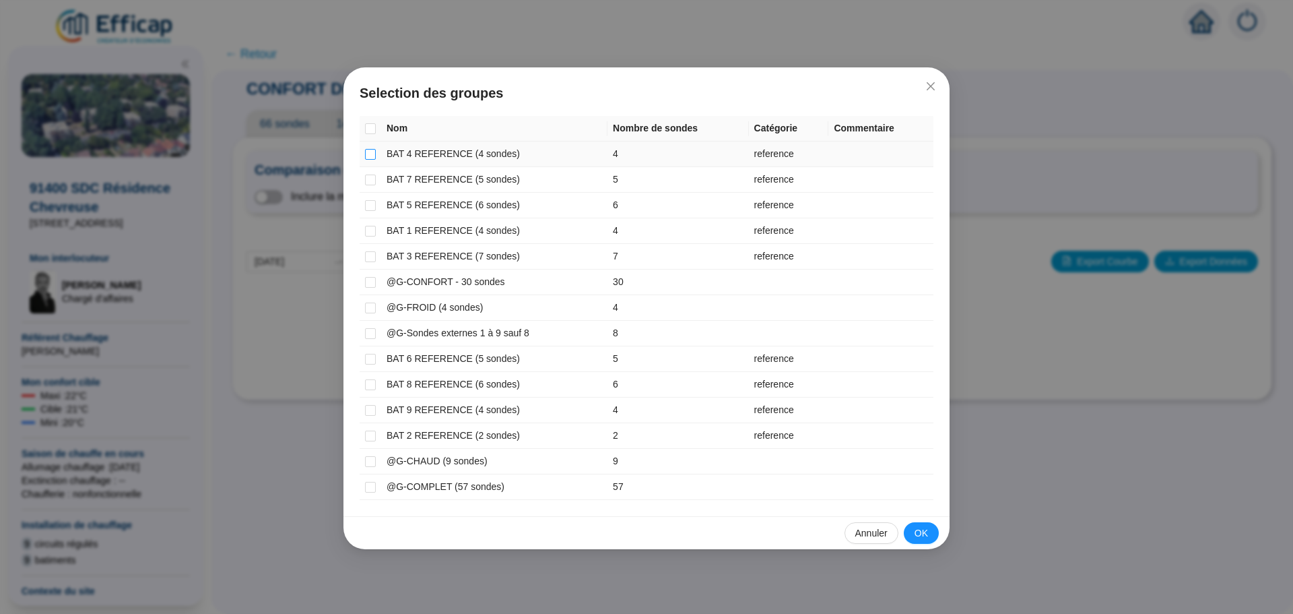
click at [368, 158] on input "checkbox" at bounding box center [370, 154] width 11 height 11
checkbox input "true"
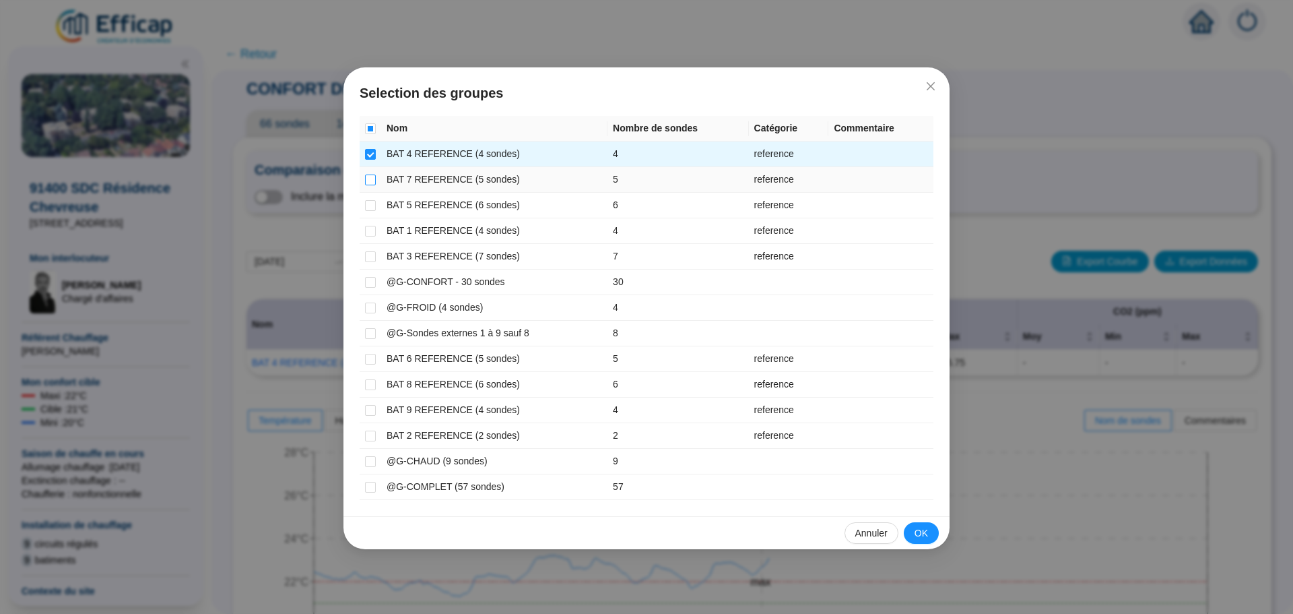
click at [369, 182] on input "checkbox" at bounding box center [370, 179] width 11 height 11
checkbox input "true"
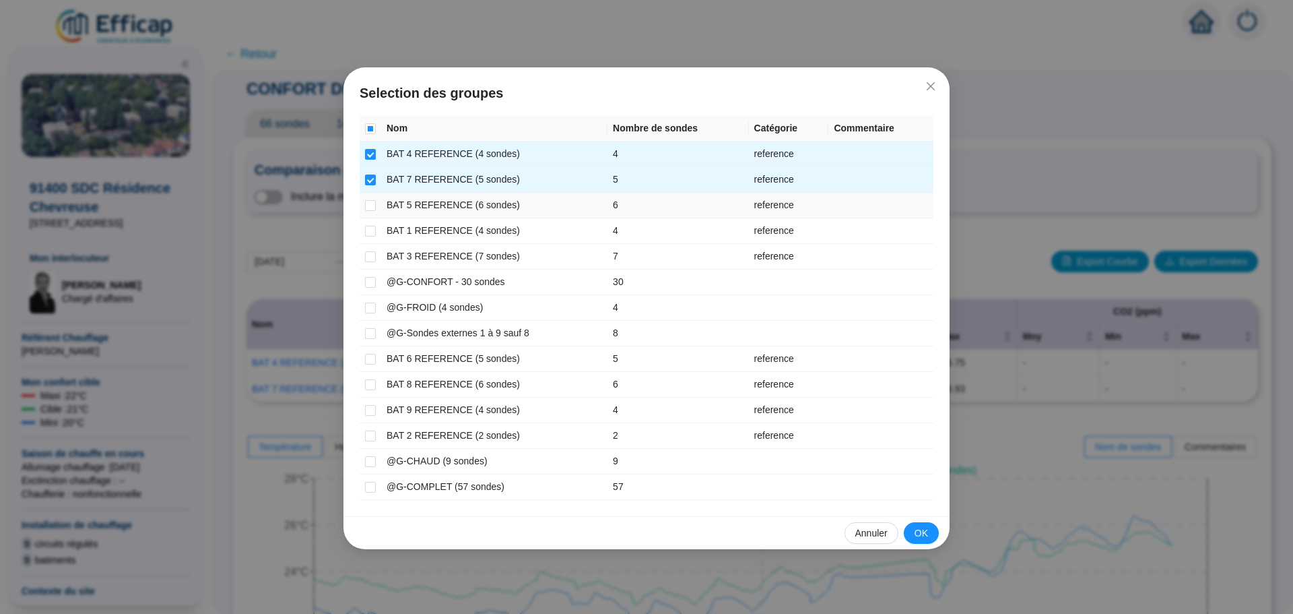
drag, startPoint x: 367, startPoint y: 207, endPoint x: 368, endPoint y: 219, distance: 11.5
click at [368, 211] on label at bounding box center [370, 205] width 11 height 14
click at [368, 211] on input "checkbox" at bounding box center [370, 205] width 11 height 11
checkbox input "true"
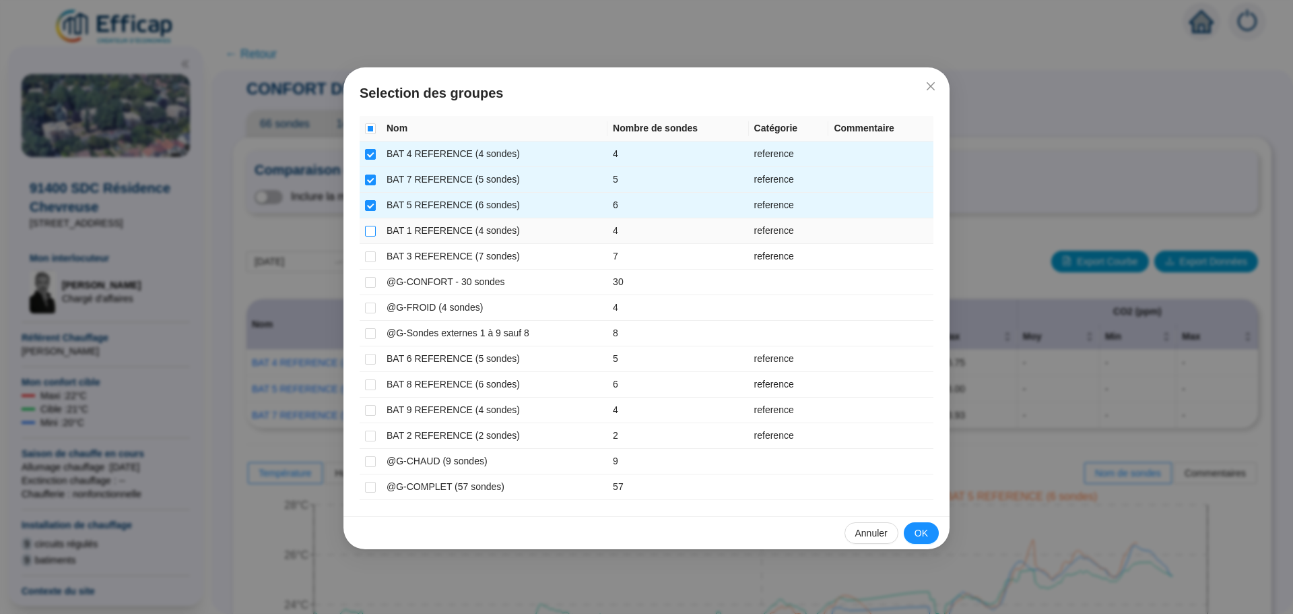
click at [371, 232] on input "checkbox" at bounding box center [370, 231] width 11 height 11
checkbox input "true"
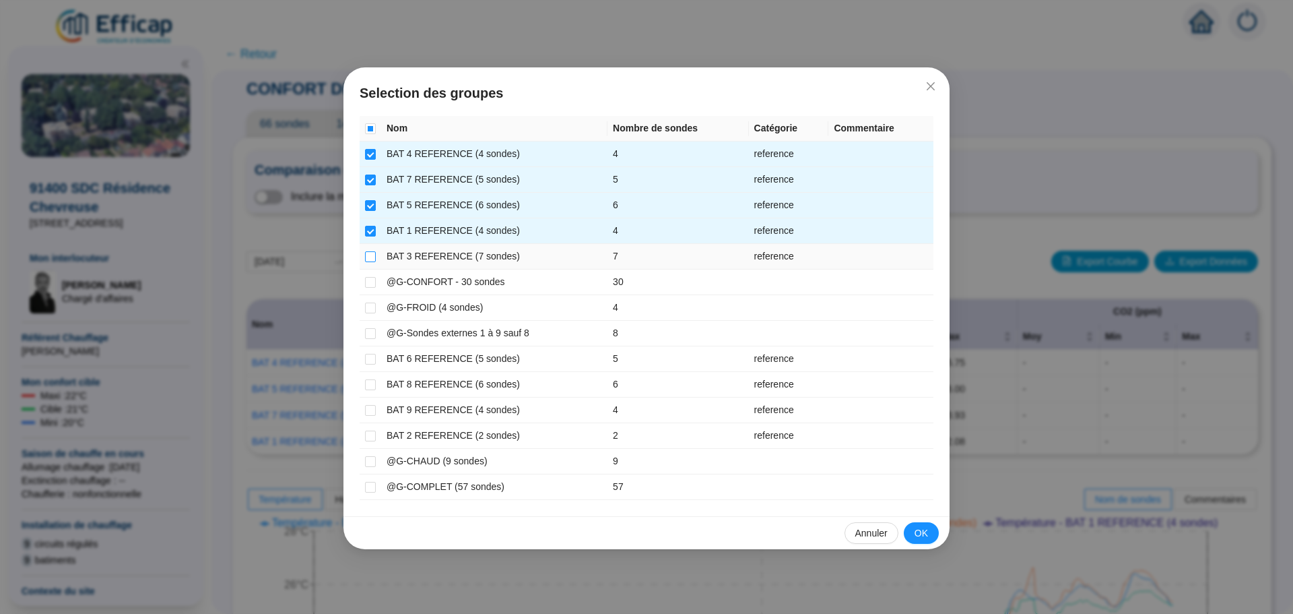
click at [369, 255] on input "checkbox" at bounding box center [370, 256] width 11 height 11
checkbox input "true"
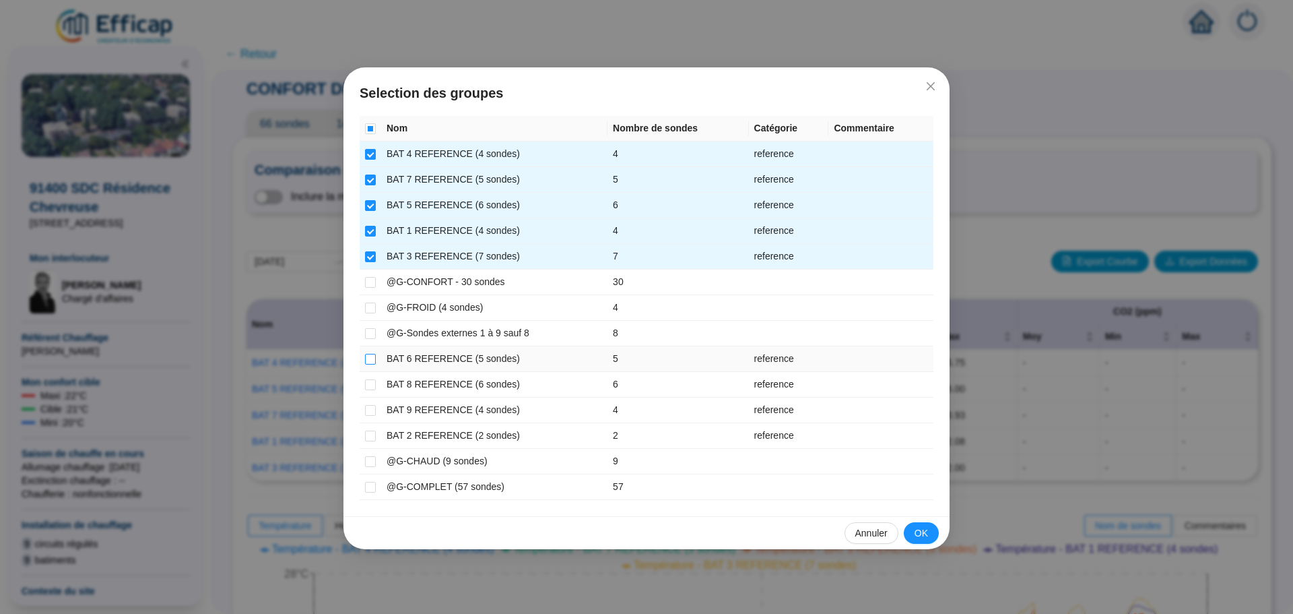
click at [370, 362] on input "checkbox" at bounding box center [370, 359] width 11 height 11
checkbox input "true"
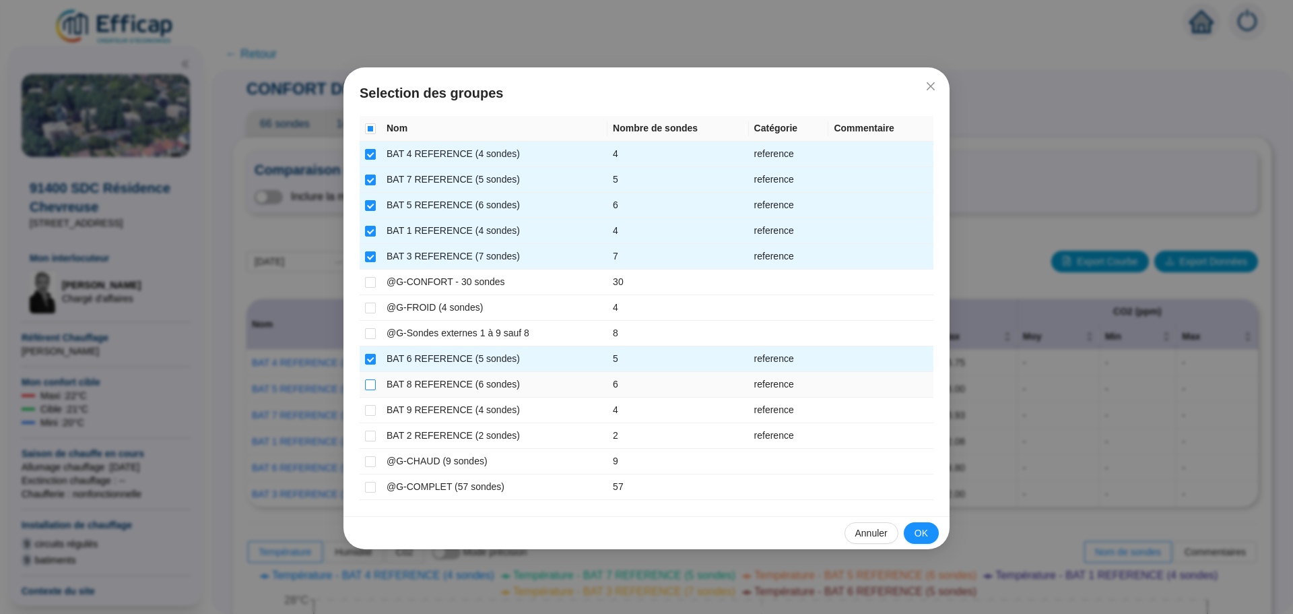
click at [369, 379] on input "checkbox" at bounding box center [370, 384] width 11 height 11
checkbox input "true"
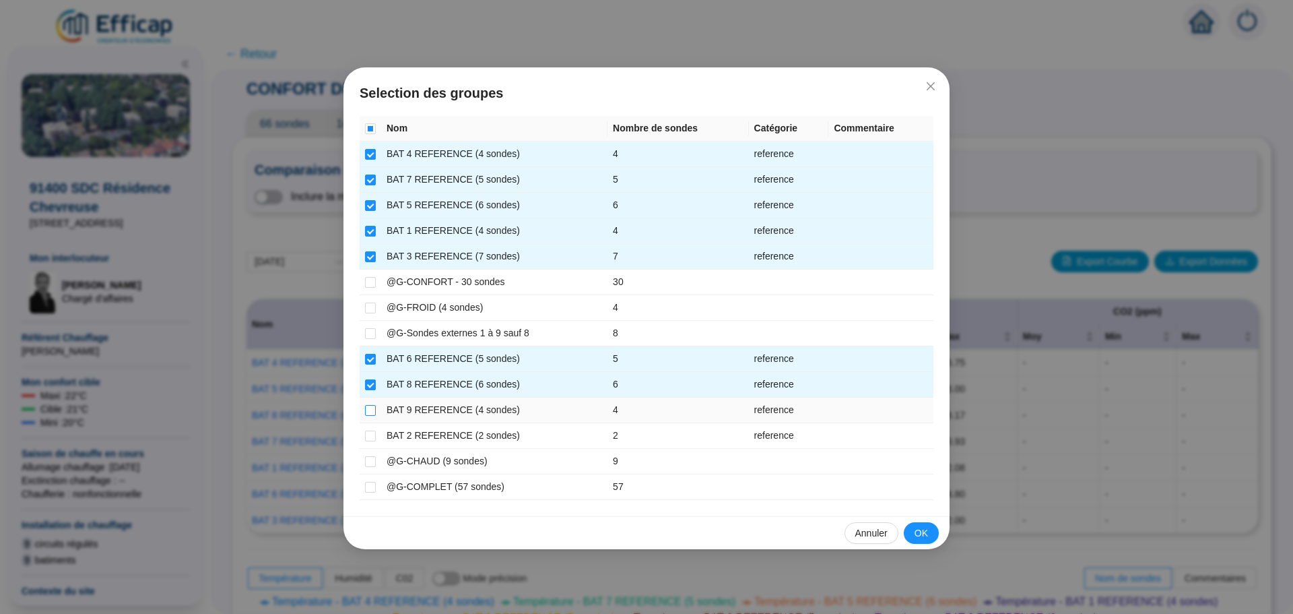
click at [372, 408] on input "checkbox" at bounding box center [370, 410] width 11 height 11
checkbox input "true"
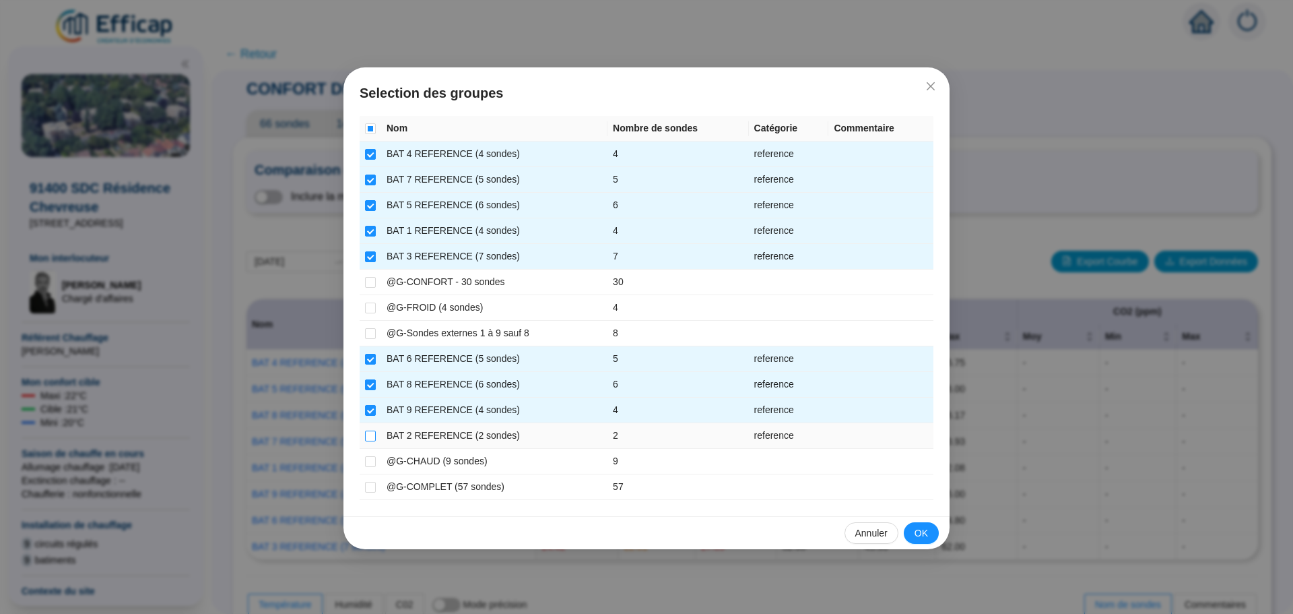
click at [369, 432] on input "checkbox" at bounding box center [370, 435] width 11 height 11
checkbox input "true"
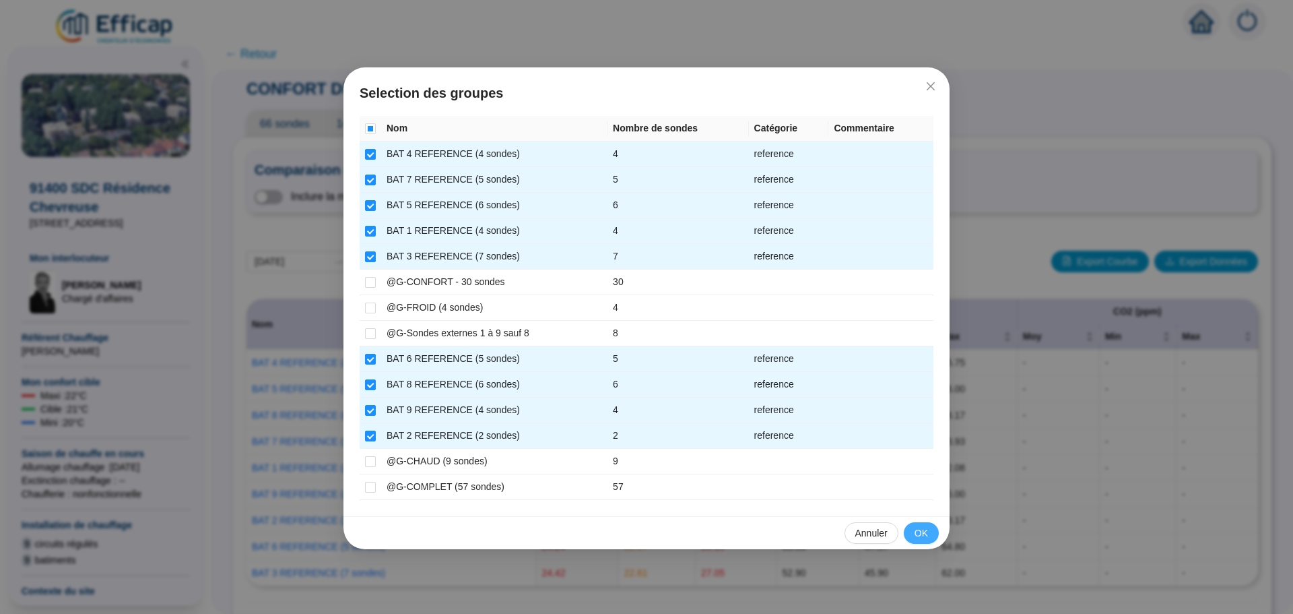
click at [919, 540] on button "OK" at bounding box center [921, 533] width 35 height 22
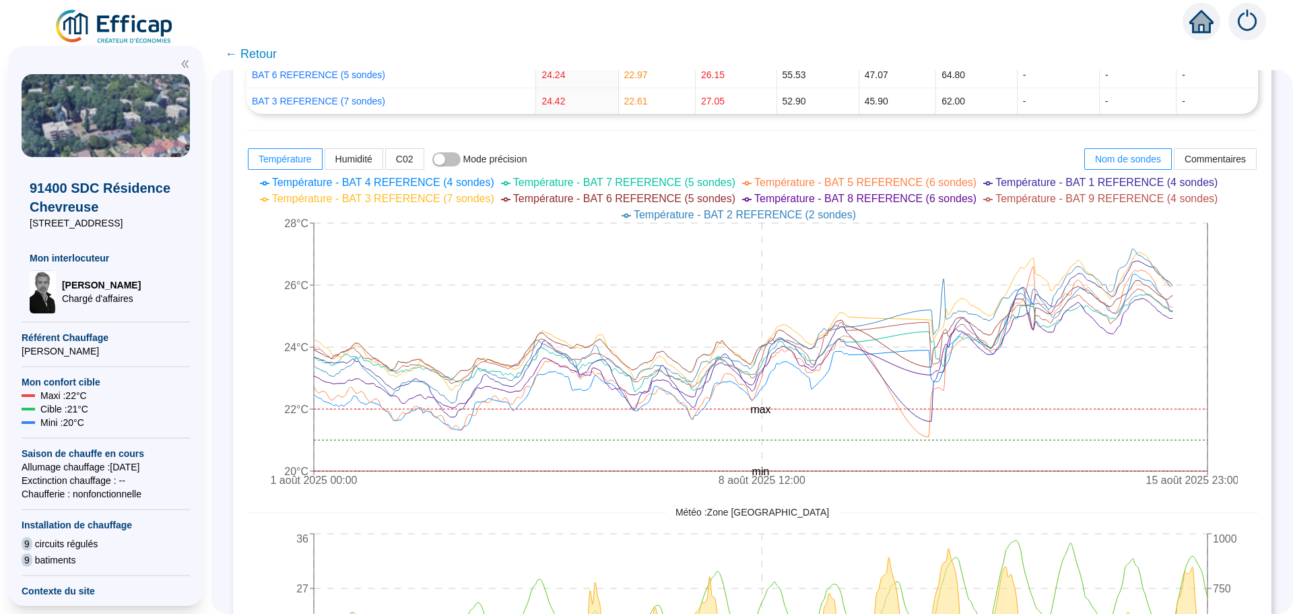
scroll to position [539, 0]
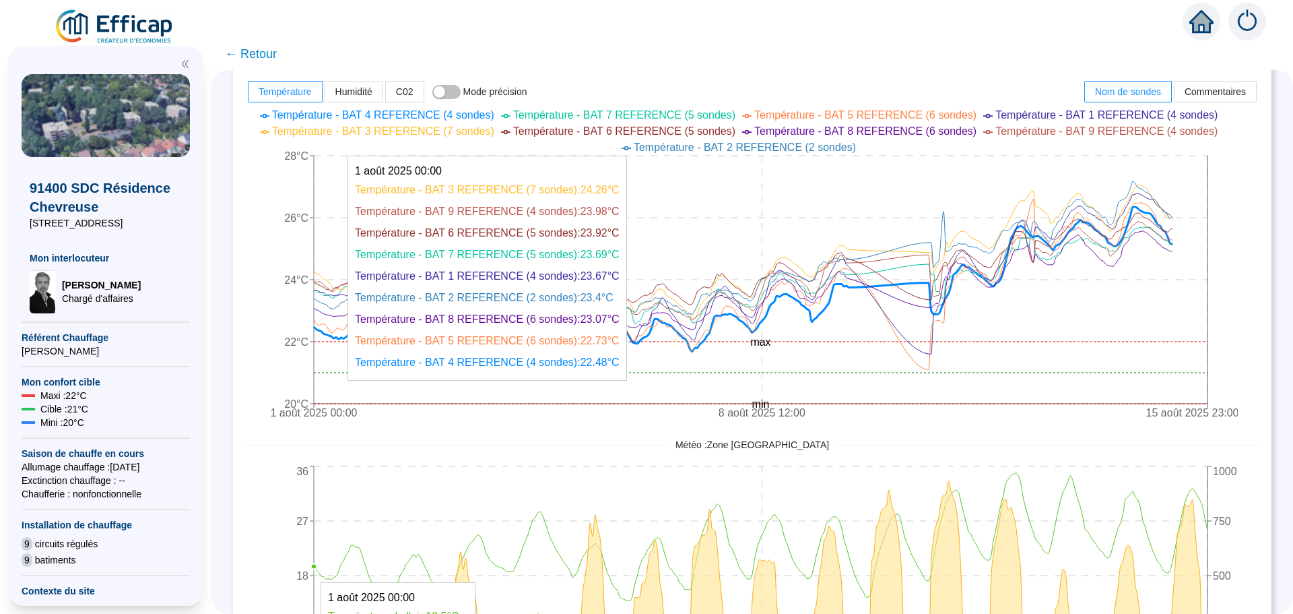
click at [324, 327] on icon at bounding box center [743, 285] width 859 height 156
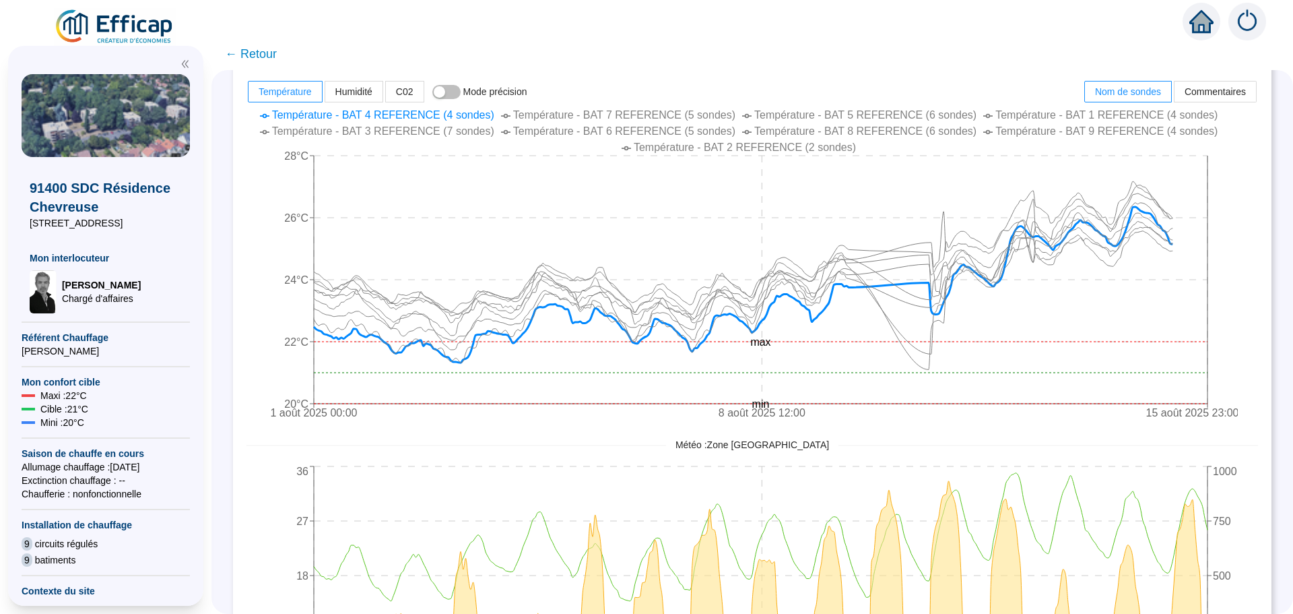
click at [322, 322] on icon "[DATE] 00:00 [DATE] 12:00 [DATE] 23:00 20°C 22°C 24°C 26°C 28°C min max" at bounding box center [742, 265] width 991 height 323
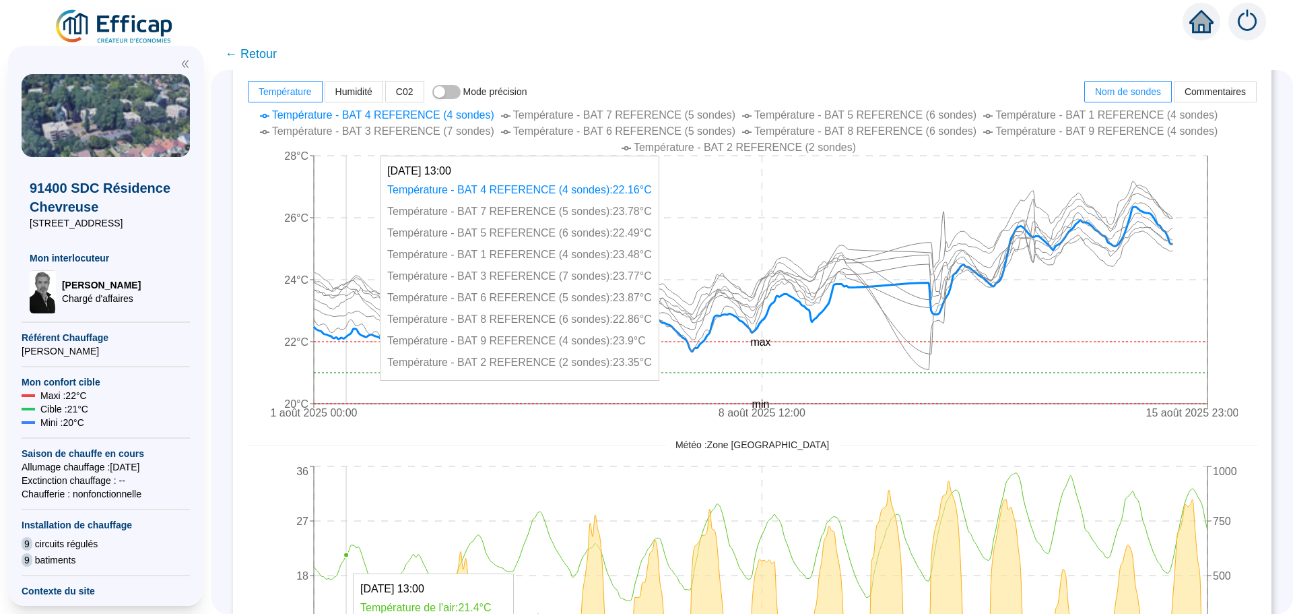
click at [356, 207] on icon "[DATE] 00:00 [DATE] 12:00 [DATE] 23:00 20°C 22°C 24°C 26°C 28°C min max" at bounding box center [742, 265] width 991 height 323
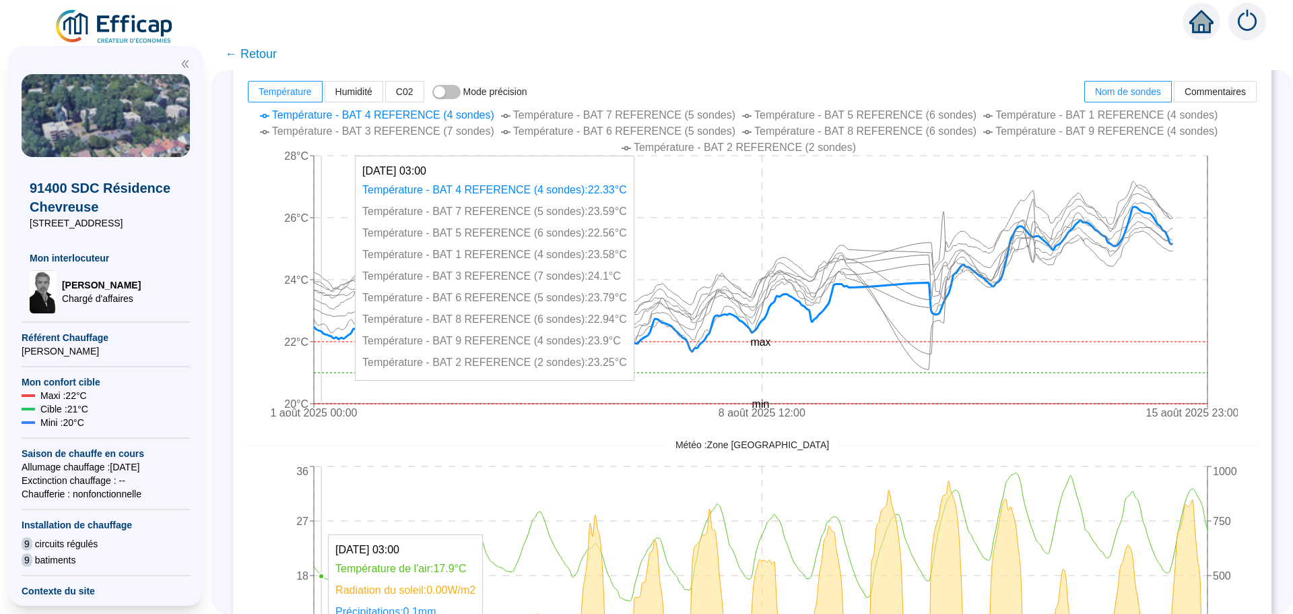
click at [331, 278] on icon "[DATE] 00:00 [DATE] 12:00 [DATE] 23:00 20°C 22°C 24°C 26°C 28°C min max" at bounding box center [742, 265] width 991 height 323
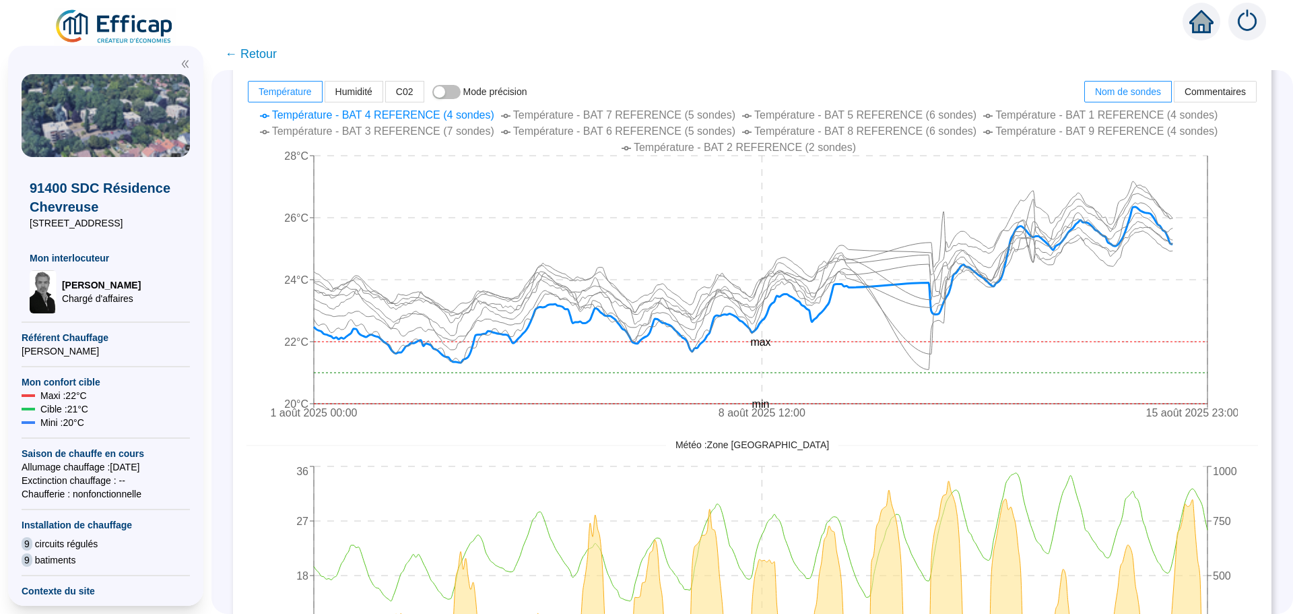
click at [266, 56] on span "← Retour" at bounding box center [251, 53] width 52 height 19
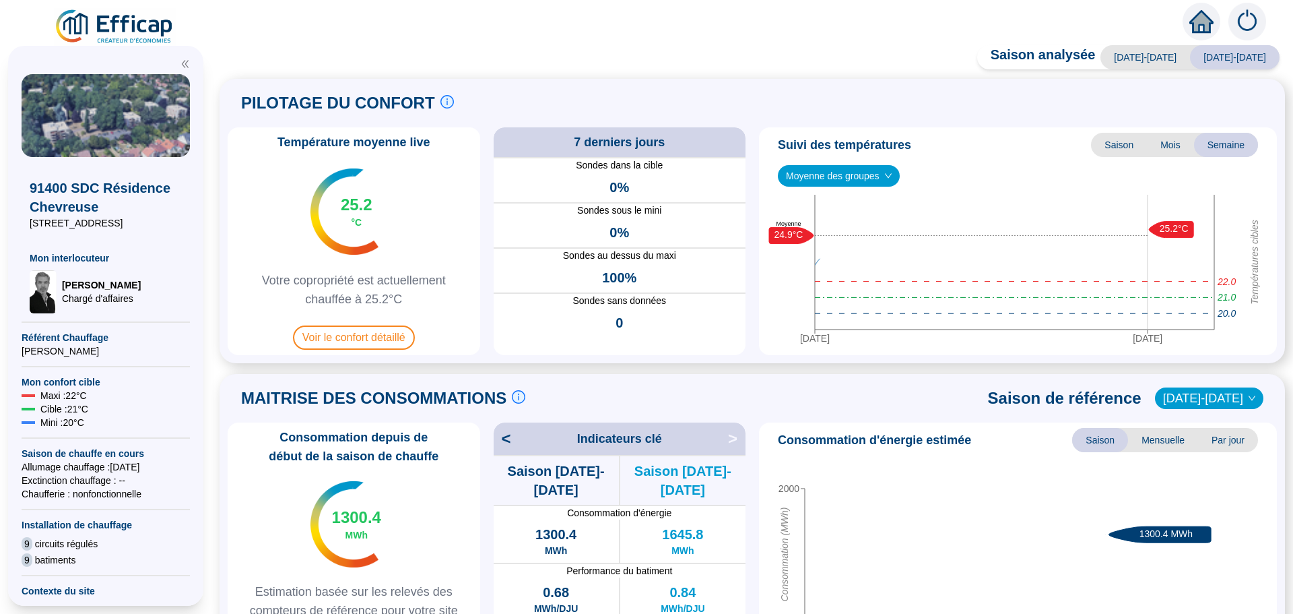
click at [266, 53] on div "Saison analysée [DATE]-[DATE] [DATE]-[DATE] PILOTAGE DU CONFORT Le pilotage du …" at bounding box center [752, 333] width 1082 height 562
click at [342, 341] on span "Voir le confort détaillé" at bounding box center [354, 337] width 122 height 24
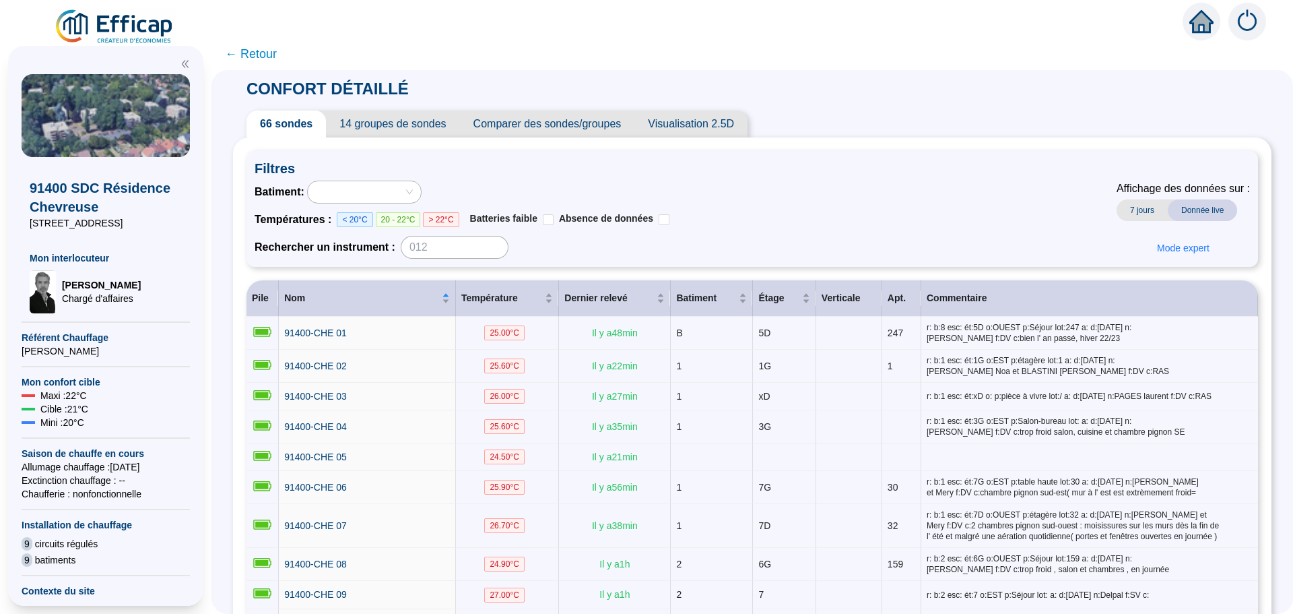
click at [599, 127] on span "Comparer des sondes/groupes" at bounding box center [547, 123] width 175 height 27
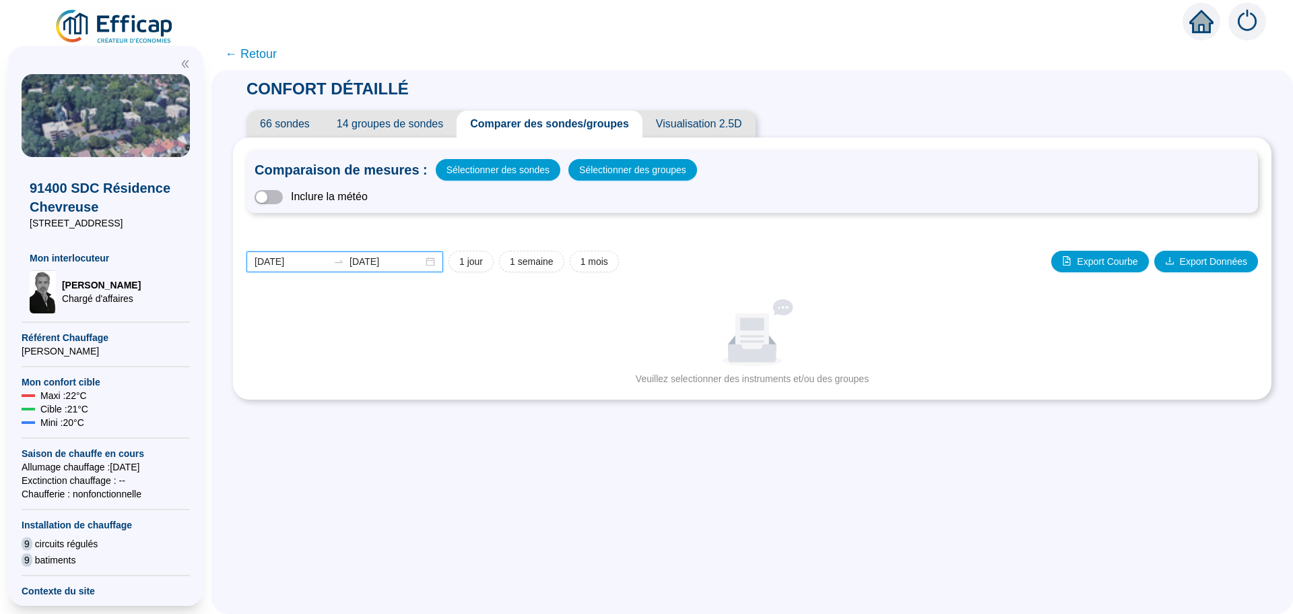
click at [313, 261] on input "[DATE]" at bounding box center [291, 262] width 73 height 14
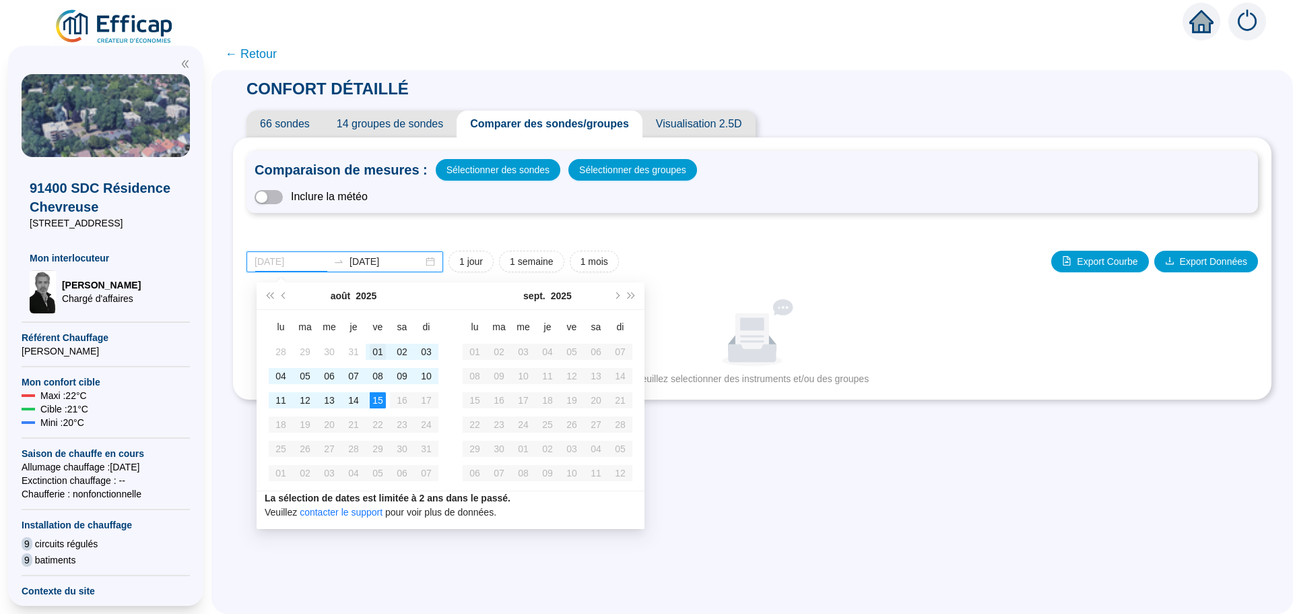
type input "[DATE]"
click at [377, 358] on div "01" at bounding box center [378, 352] width 16 height 16
type input "[DATE]"
click at [381, 395] on div "15" at bounding box center [378, 400] width 16 height 16
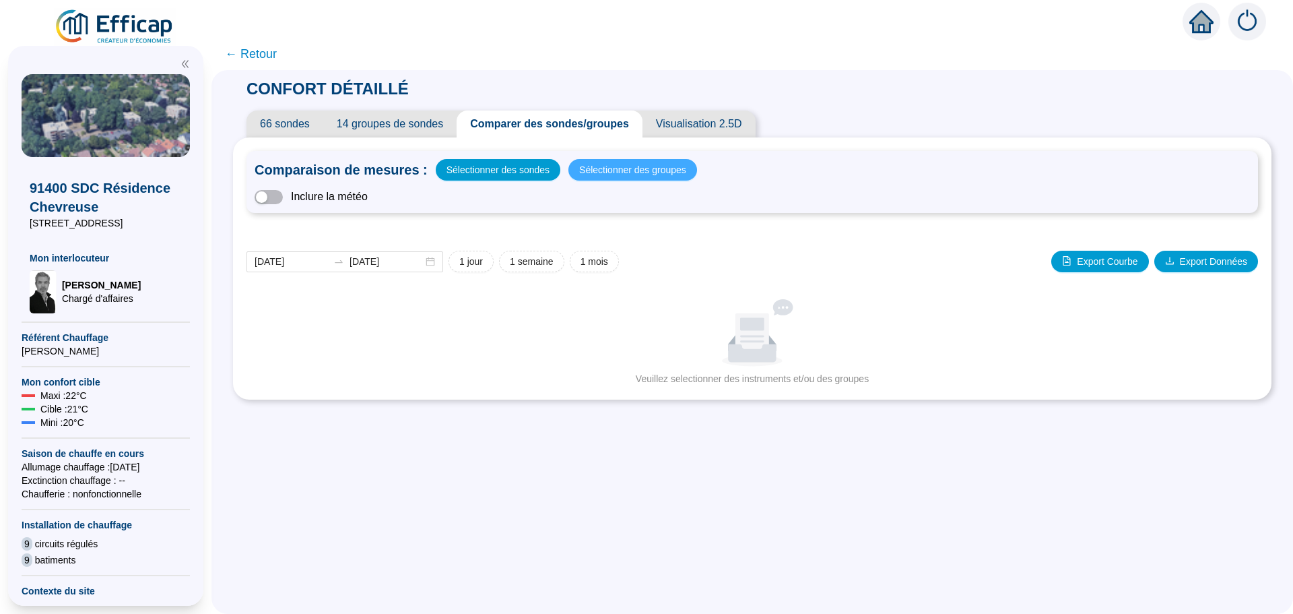
click at [632, 169] on span "Sélectionner des groupes" at bounding box center [632, 169] width 107 height 19
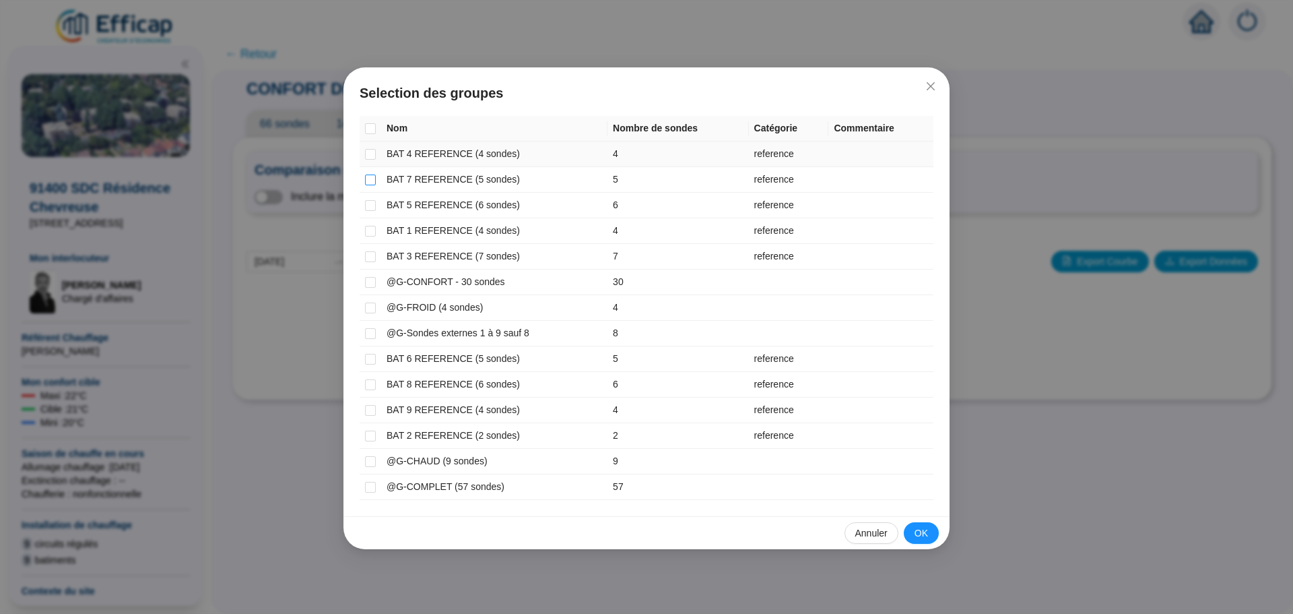
drag, startPoint x: 368, startPoint y: 150, endPoint x: 368, endPoint y: 174, distance: 24.2
click at [368, 158] on input "checkbox" at bounding box center [370, 154] width 11 height 11
checkbox input "true"
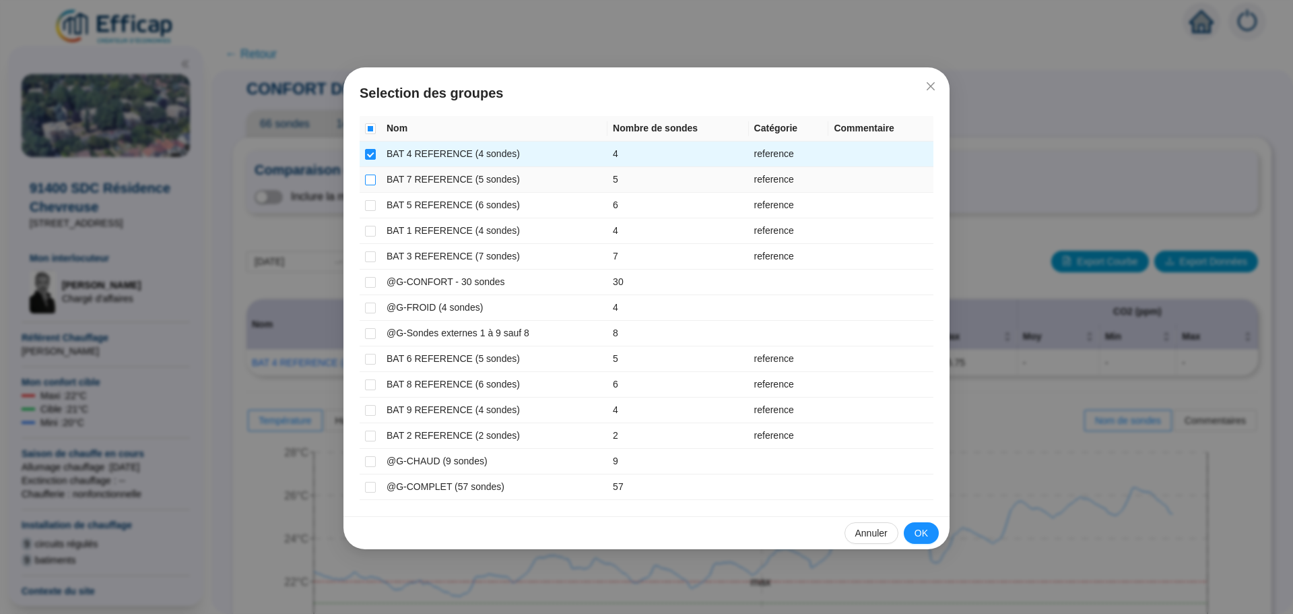
drag, startPoint x: 369, startPoint y: 178, endPoint x: 369, endPoint y: 195, distance: 16.8
click at [369, 181] on input "checkbox" at bounding box center [370, 179] width 11 height 11
checkbox input "true"
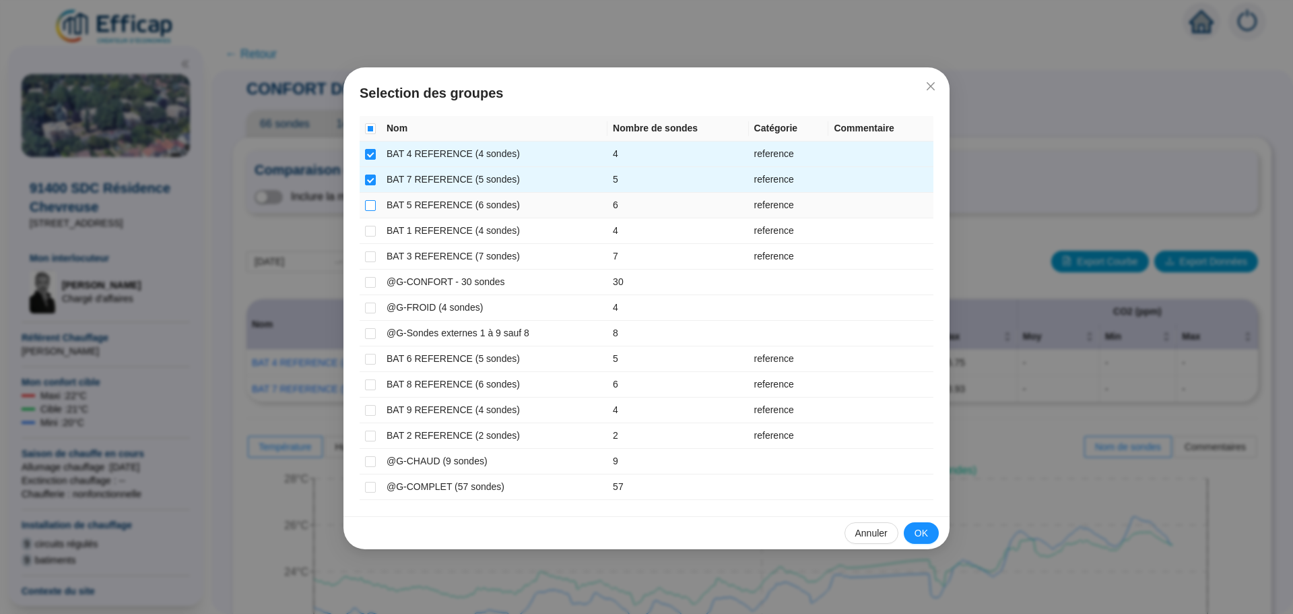
click at [369, 204] on input "checkbox" at bounding box center [370, 205] width 11 height 11
checkbox input "true"
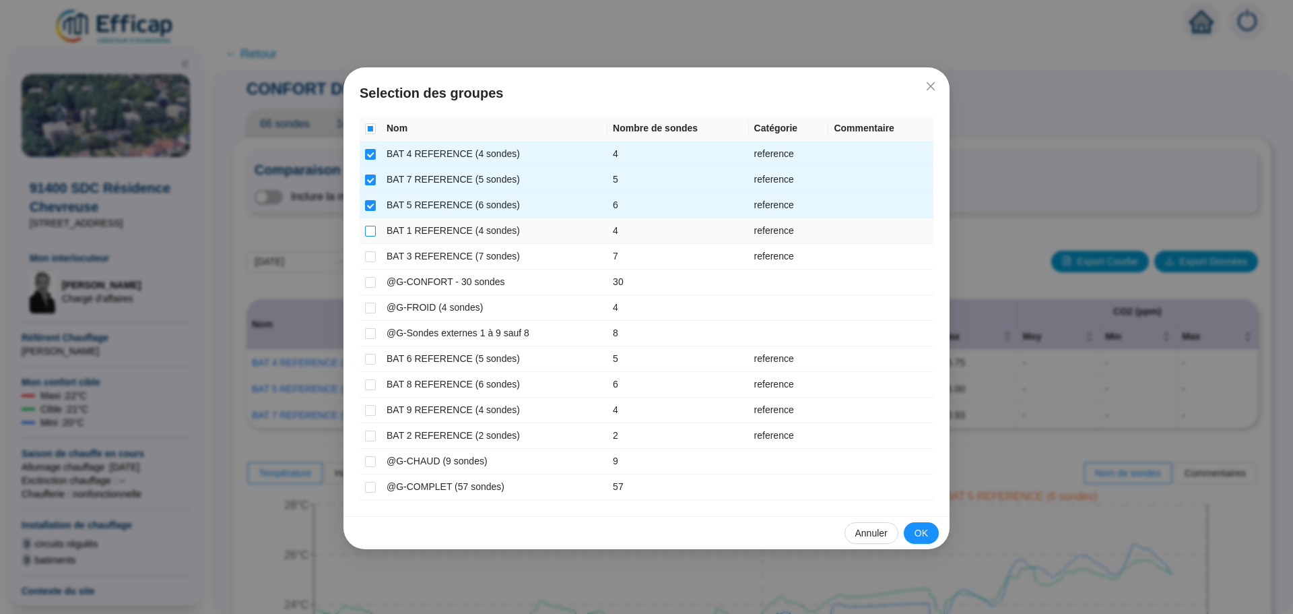
click at [369, 233] on input "checkbox" at bounding box center [370, 231] width 11 height 11
checkbox input "true"
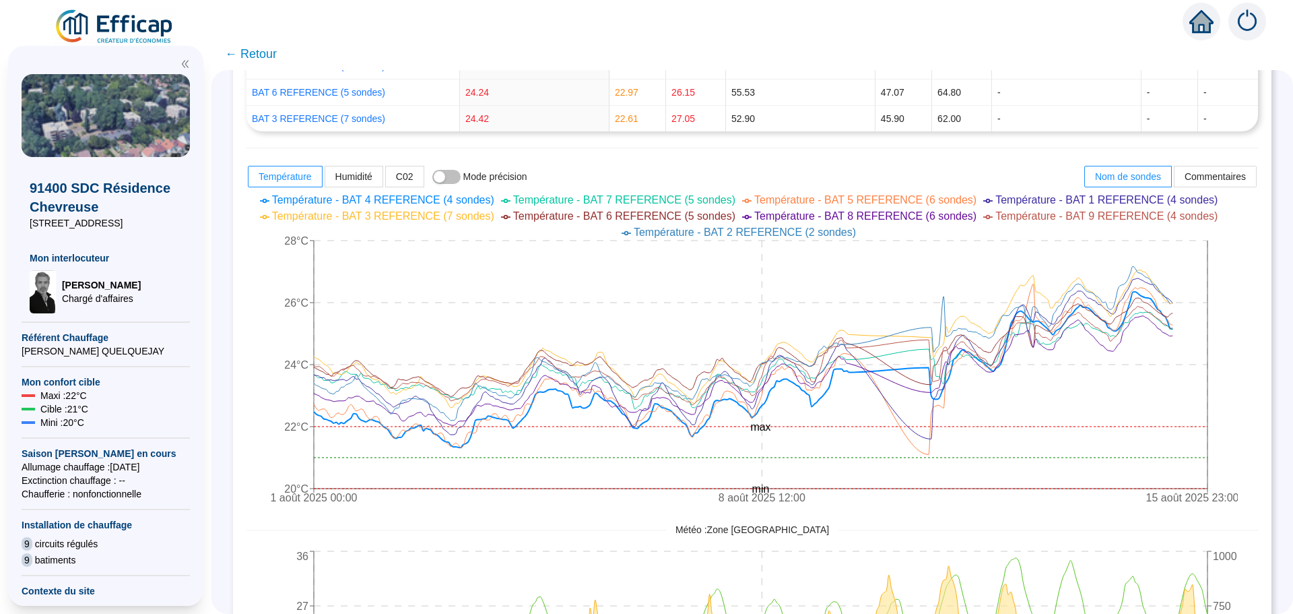
scroll to position [462, 0]
